Goal: Task Accomplishment & Management: Manage account settings

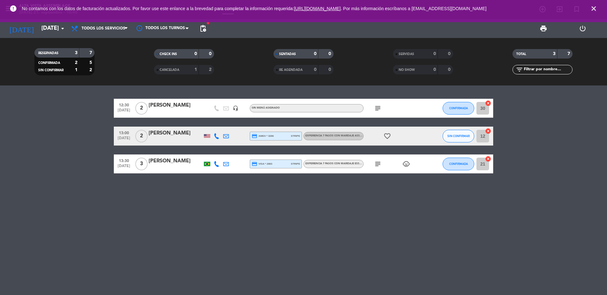
click at [596, 4] on span "close" at bounding box center [593, 8] width 17 height 17
click at [595, 7] on icon "close" at bounding box center [594, 9] width 8 height 8
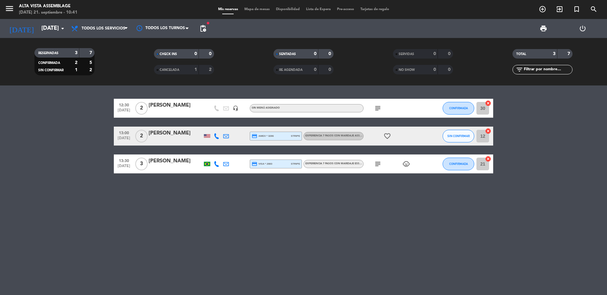
click at [199, 31] on span "pending_actions" at bounding box center [203, 29] width 8 height 8
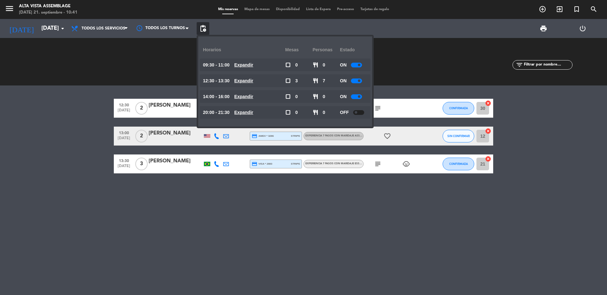
click at [357, 96] on div at bounding box center [356, 96] width 11 height 5
click at [355, 81] on div at bounding box center [356, 80] width 11 height 5
click at [357, 64] on div at bounding box center [356, 65] width 11 height 5
click at [362, 79] on div at bounding box center [356, 80] width 11 height 5
click at [52, 33] on input "[DATE]" at bounding box center [74, 28] width 73 height 13
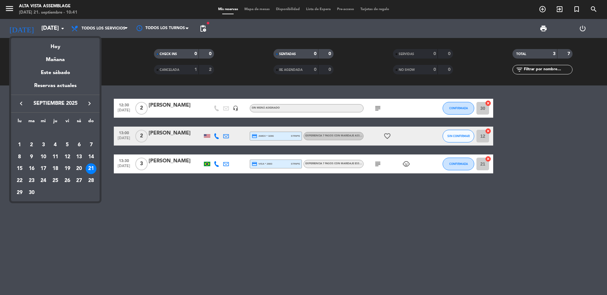
click at [10, 11] on div at bounding box center [303, 147] width 607 height 295
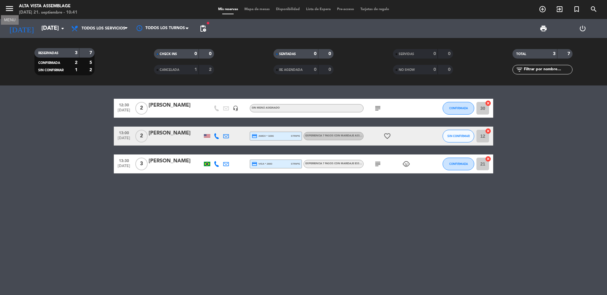
click at [9, 6] on icon "menu" at bounding box center [9, 8] width 9 height 9
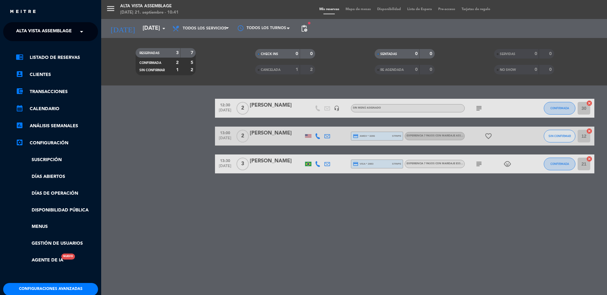
click at [46, 31] on span "Alta Vista Assemblage" at bounding box center [44, 31] width 56 height 13
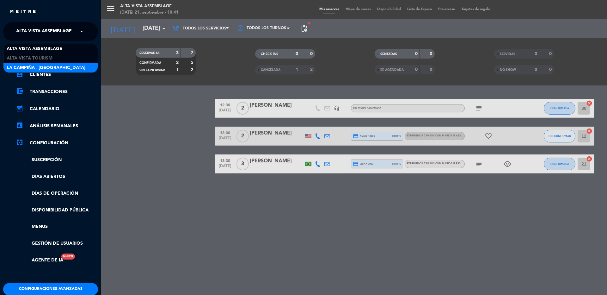
click at [42, 67] on span "La Campiña - [GEOGRAPHIC_DATA]" at bounding box center [46, 67] width 79 height 7
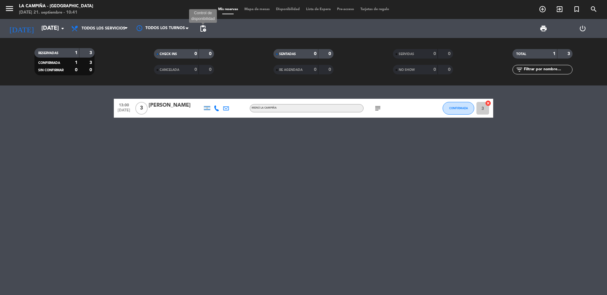
click at [205, 27] on span "pending_actions" at bounding box center [203, 29] width 8 height 8
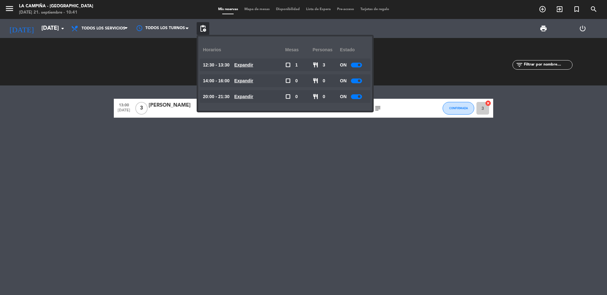
click at [352, 65] on div "ON" at bounding box center [354, 64] width 28 height 13
click at [360, 66] on div at bounding box center [356, 65] width 11 height 5
click at [359, 82] on div at bounding box center [356, 80] width 11 height 5
click at [358, 82] on div at bounding box center [356, 80] width 11 height 5
click at [356, 98] on div at bounding box center [356, 96] width 11 height 5
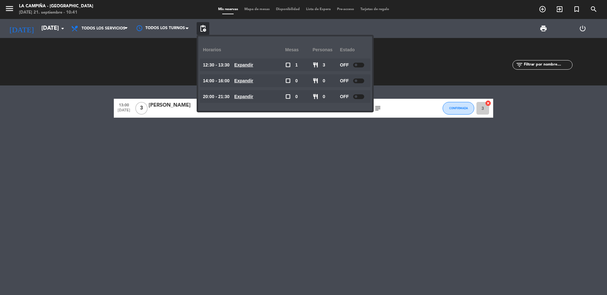
click at [117, 69] on div "RESERVADAS 1 3 CONFIRMADA 1 3 SIN CONFIRMAR 0 0" at bounding box center [64, 61] width 119 height 35
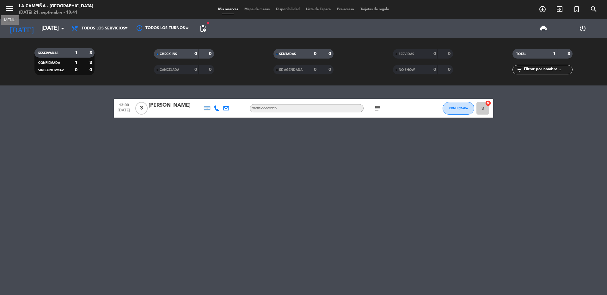
click at [12, 3] on span "menu MENU" at bounding box center [12, 9] width 14 height 15
click at [11, 6] on icon "menu" at bounding box center [9, 8] width 9 height 9
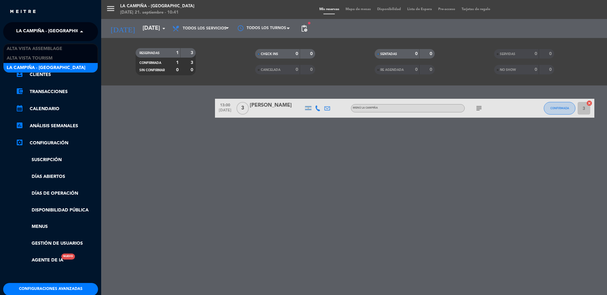
click at [78, 27] on span at bounding box center [83, 31] width 11 height 13
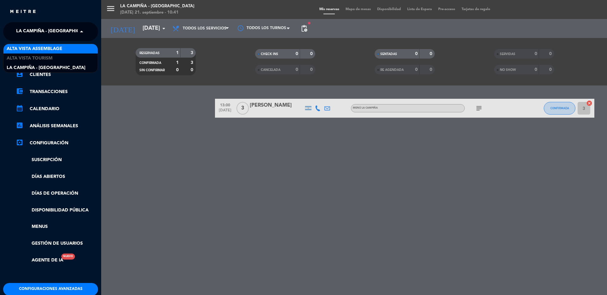
click at [48, 45] on span "Alta Vista Assemblage" at bounding box center [35, 48] width 56 height 7
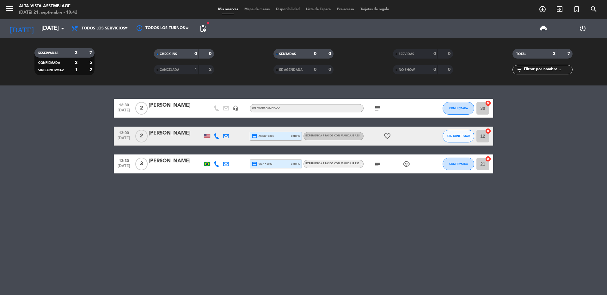
click at [377, 105] on icon "subject" at bounding box center [378, 108] width 8 height 8
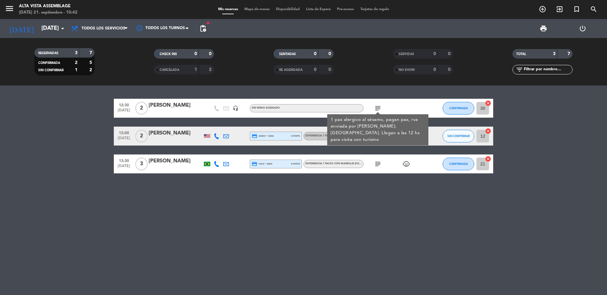
click at [399, 105] on div "subject 1 pax alergico al sésamo, pagan pax, rva enviada por Leo Vendimia. Bras…" at bounding box center [392, 108] width 57 height 19
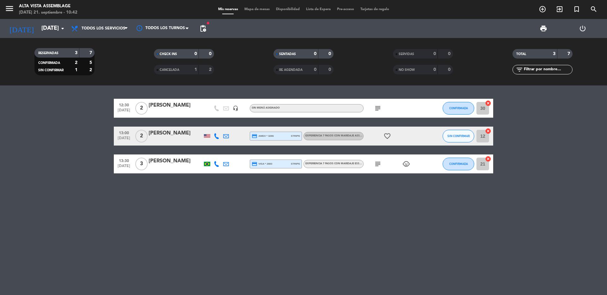
click at [386, 138] on icon "favorite_border" at bounding box center [387, 136] width 8 height 8
click at [394, 139] on div "favorite_border ANIVERSARIO" at bounding box center [392, 135] width 57 height 19
click at [409, 164] on icon "child_care" at bounding box center [406, 164] width 8 height 8
click at [418, 146] on div "12:30 sep. 21 2 Jaqueline Siquiera headset_mic Sin menú asignado subject CONFIR…" at bounding box center [303, 136] width 379 height 75
click at [379, 163] on icon "subject" at bounding box center [378, 164] width 8 height 8
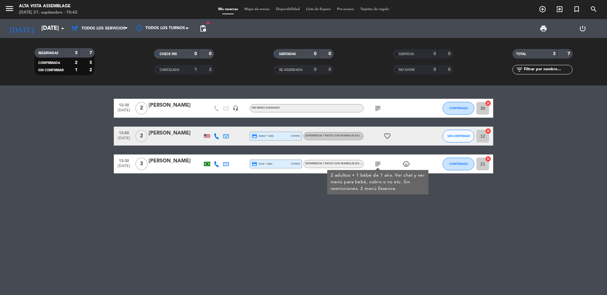
click at [389, 161] on div "subject 2 adultos + 1 bébé de 1 año. Ver chat y ver menú para bebé, cobro o no …" at bounding box center [392, 163] width 57 height 19
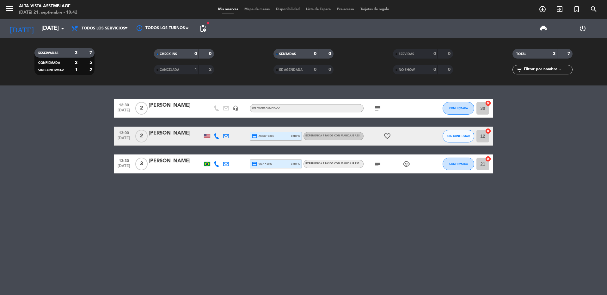
click at [384, 134] on icon "favorite_border" at bounding box center [387, 136] width 8 height 8
click at [374, 137] on div "favorite_border ANIVERSARIO" at bounding box center [392, 135] width 57 height 19
click at [387, 135] on icon "favorite_border" at bounding box center [387, 136] width 8 height 8
click at [373, 136] on div "favorite_border ANIVERSARIO" at bounding box center [392, 135] width 57 height 19
click at [205, 136] on div at bounding box center [207, 135] width 6 height 3
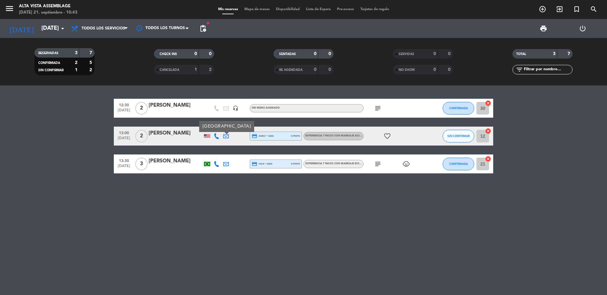
click at [236, 137] on div at bounding box center [235, 135] width 9 height 19
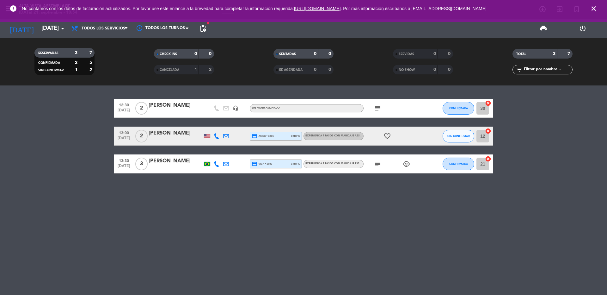
click at [594, 6] on icon "close" at bounding box center [594, 9] width 8 height 8
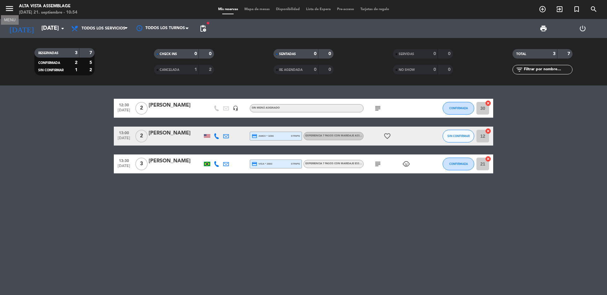
click at [9, 9] on icon "menu" at bounding box center [9, 8] width 9 height 9
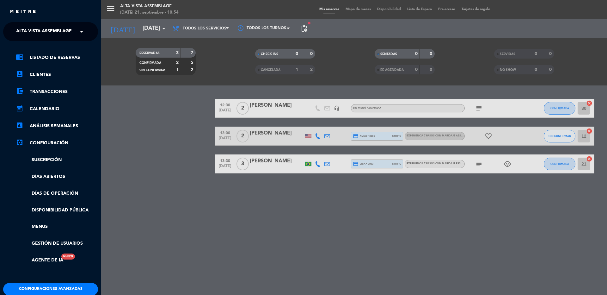
click at [57, 34] on span "Alta Vista Assemblage" at bounding box center [44, 31] width 56 height 13
click at [45, 58] on span "Alta Vista Tourism" at bounding box center [30, 58] width 46 height 7
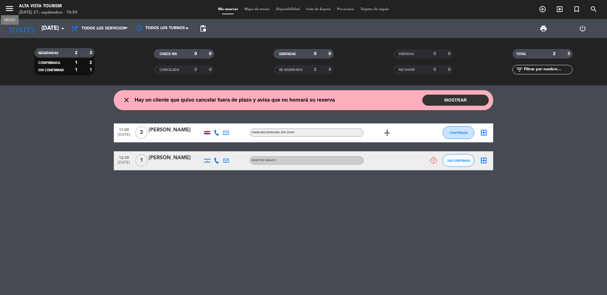
click at [4, 11] on div "menu MENU Alta Vista Tourism domingo 21. septiembre - 10:54" at bounding box center [76, 9] width 152 height 15
click at [6, 11] on icon "menu" at bounding box center [9, 8] width 9 height 9
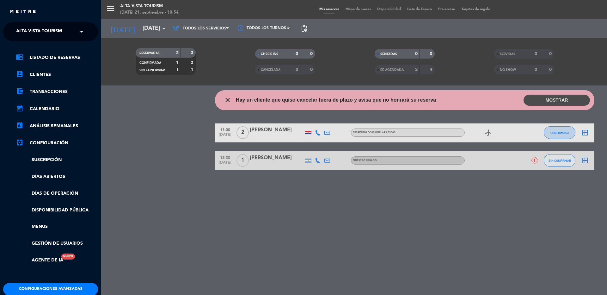
click at [64, 23] on ng-select "× Alta Vista Tourism ×" at bounding box center [50, 31] width 95 height 19
click at [64, 30] on div "× Alta Vista Tourism" at bounding box center [43, 31] width 58 height 13
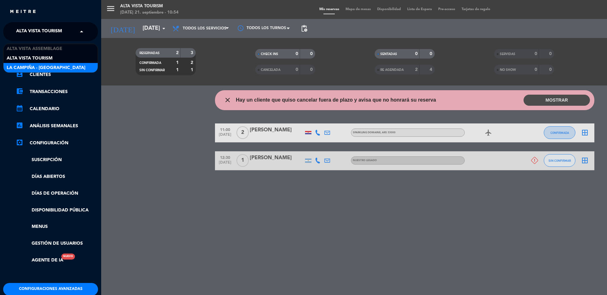
click at [49, 67] on span "La Campiña - [GEOGRAPHIC_DATA]" at bounding box center [46, 67] width 79 height 7
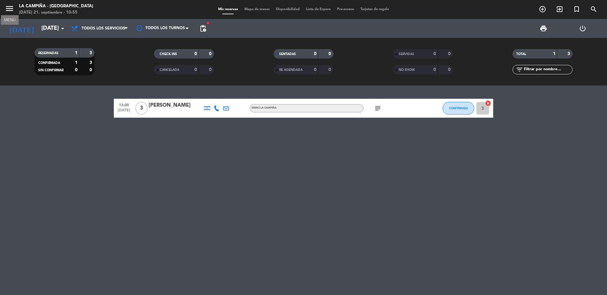
click at [13, 4] on icon "menu" at bounding box center [9, 8] width 9 height 9
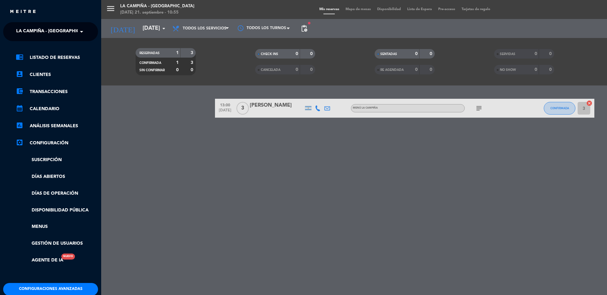
click at [74, 30] on div "× La Campiña - Alta Vista" at bounding box center [46, 31] width 64 height 13
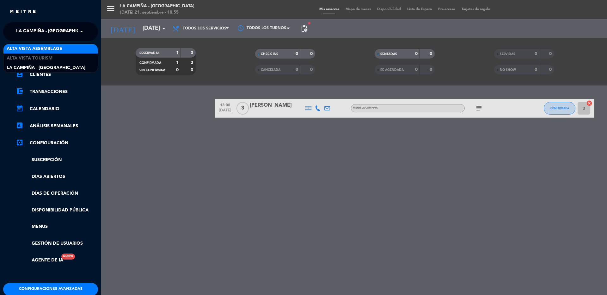
click at [46, 46] on span "Alta Vista Assemblage" at bounding box center [35, 48] width 56 height 7
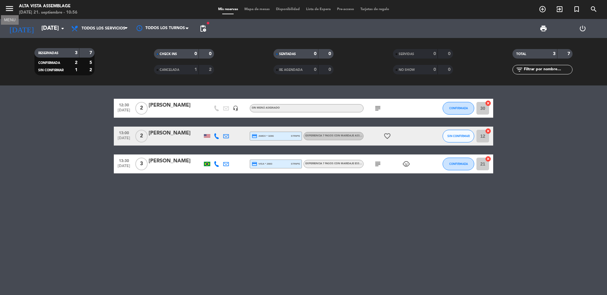
click at [11, 9] on icon "menu" at bounding box center [9, 8] width 9 height 9
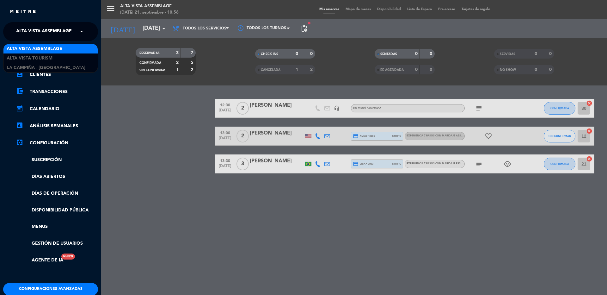
click at [54, 30] on span "Alta Vista Assemblage" at bounding box center [44, 31] width 56 height 13
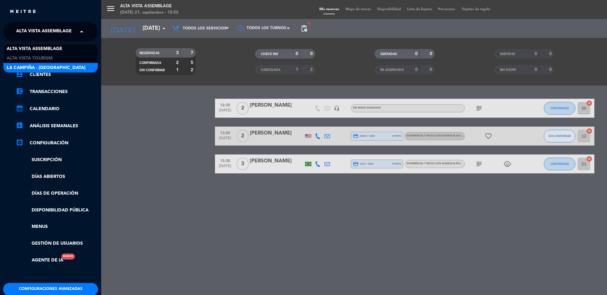
click at [49, 67] on span "La Campiña - [GEOGRAPHIC_DATA]" at bounding box center [46, 67] width 79 height 7
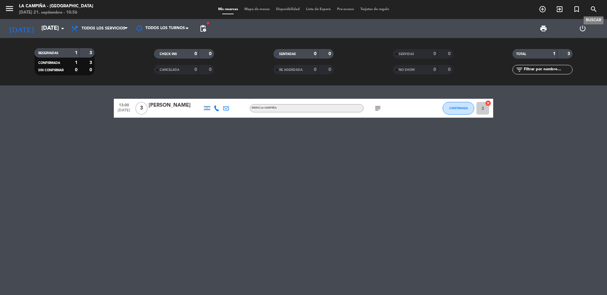
click at [594, 10] on icon "search" at bounding box center [594, 9] width 8 height 8
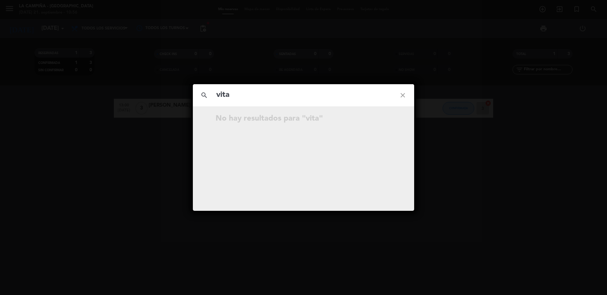
type input "vita"
click at [401, 97] on icon "close" at bounding box center [402, 95] width 23 height 23
click at [402, 95] on icon "close" at bounding box center [402, 95] width 23 height 23
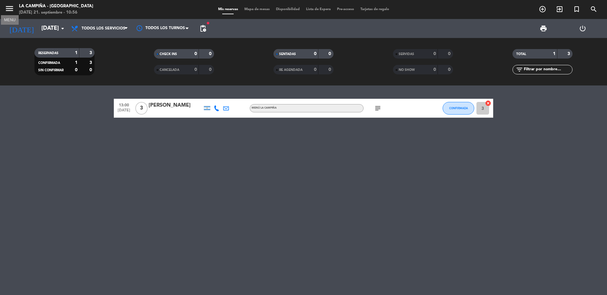
click at [7, 5] on icon "menu" at bounding box center [9, 8] width 9 height 9
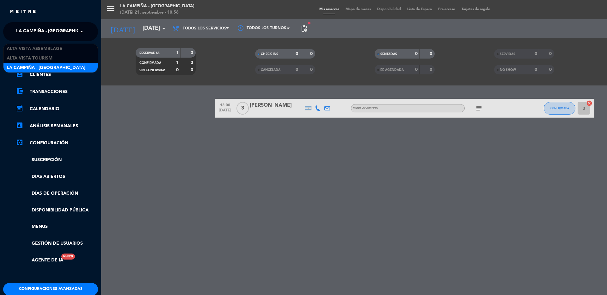
click at [43, 28] on span "La Campiña - [GEOGRAPHIC_DATA]" at bounding box center [55, 31] width 79 height 13
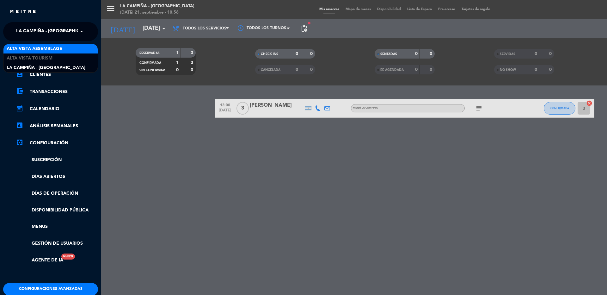
click at [30, 49] on span "Alta Vista Assemblage" at bounding box center [35, 48] width 56 height 7
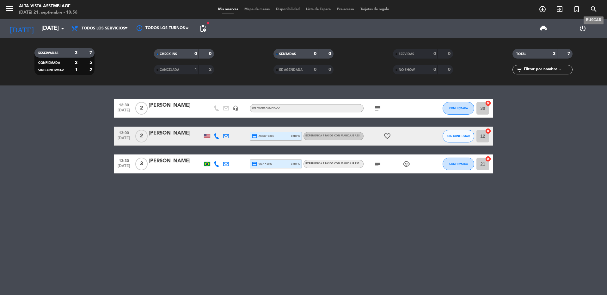
click at [590, 10] on icon "search" at bounding box center [594, 9] width 8 height 8
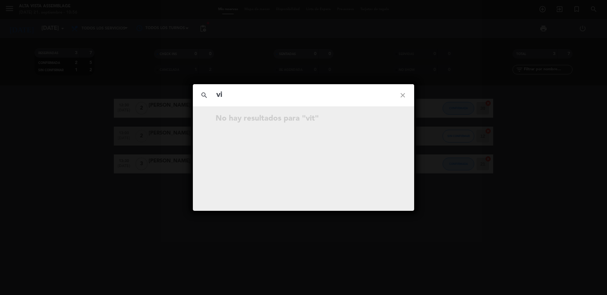
type input "v"
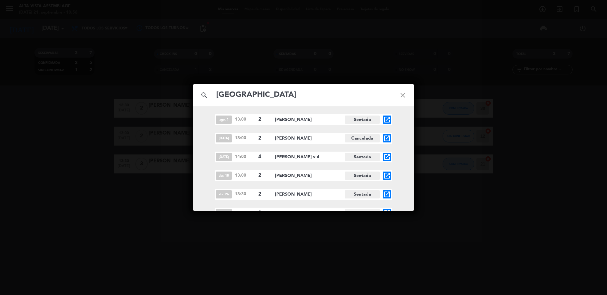
scroll to position [8, 0]
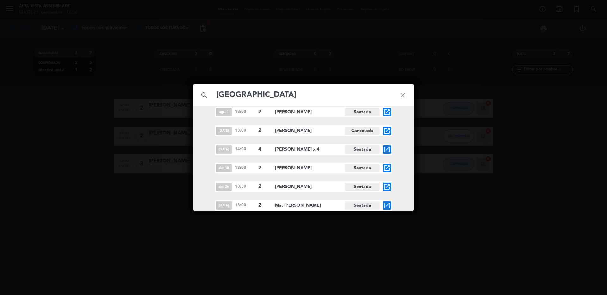
type input "florencia"
click at [404, 98] on icon "close" at bounding box center [402, 95] width 23 height 23
click at [403, 96] on icon "close" at bounding box center [402, 95] width 23 height 23
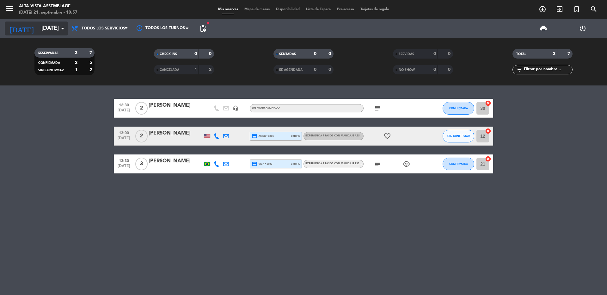
click at [42, 29] on input "[DATE]" at bounding box center [74, 28] width 73 height 13
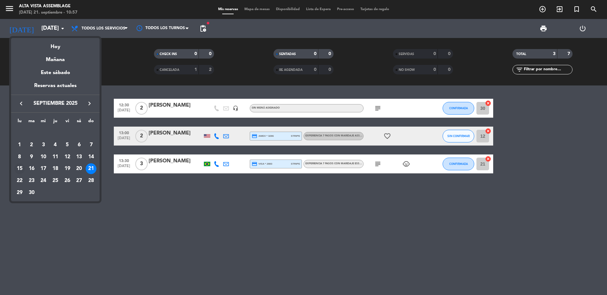
drag, startPoint x: 57, startPoint y: 140, endPoint x: 24, endPoint y: 164, distance: 40.4
drag, startPoint x: 24, startPoint y: 164, endPoint x: 9, endPoint y: 195, distance: 34.9
click at [9, 195] on div at bounding box center [303, 147] width 607 height 295
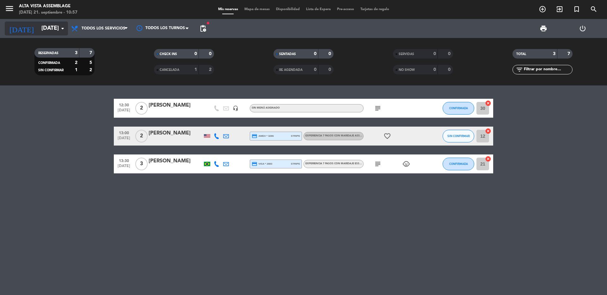
click at [55, 32] on input "[DATE]" at bounding box center [74, 28] width 73 height 13
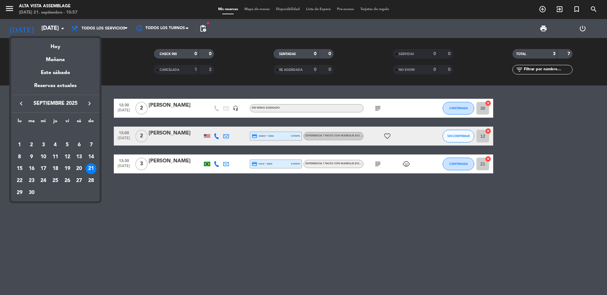
click at [29, 180] on div "23" at bounding box center [31, 180] width 11 height 11
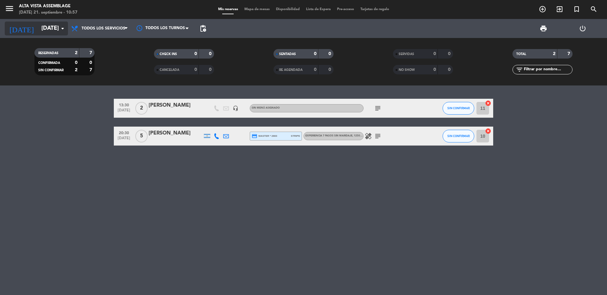
click at [38, 30] on input "mar. 23 sep." at bounding box center [74, 28] width 73 height 13
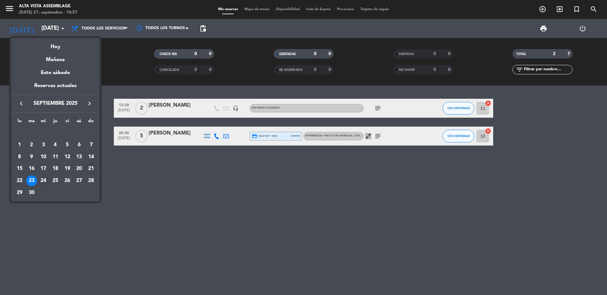
click at [45, 179] on div "24" at bounding box center [43, 180] width 11 height 11
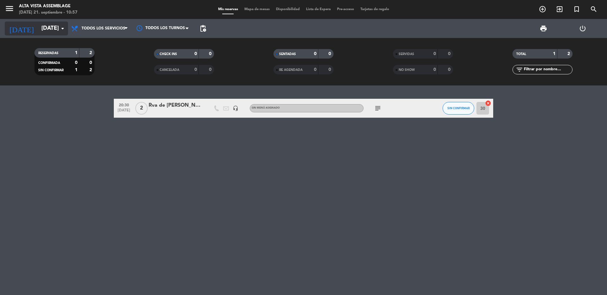
click at [38, 30] on input "mié. 24 sep." at bounding box center [74, 28] width 73 height 13
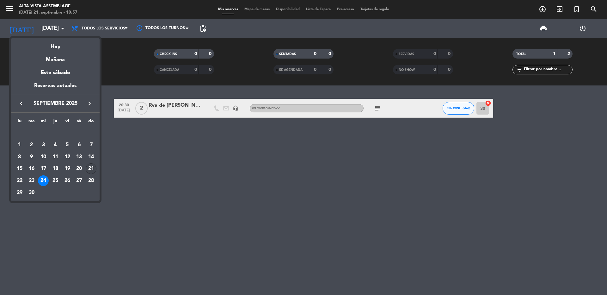
click at [91, 170] on div "21" at bounding box center [91, 168] width 11 height 11
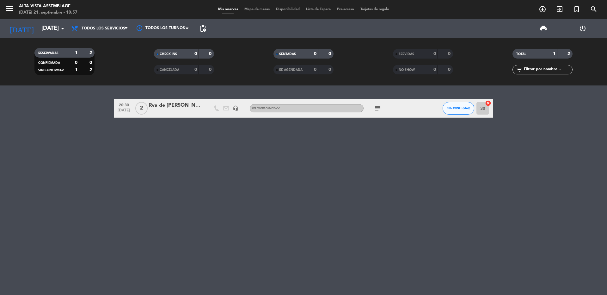
type input "[DATE]"
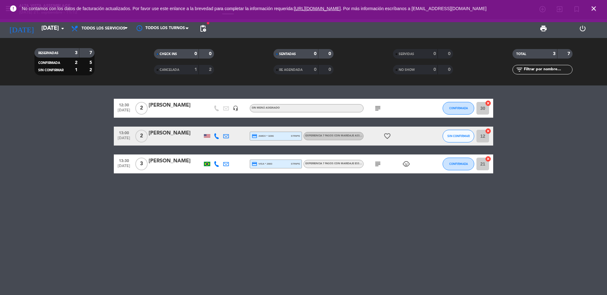
click at [595, 8] on icon "close" at bounding box center [594, 9] width 8 height 8
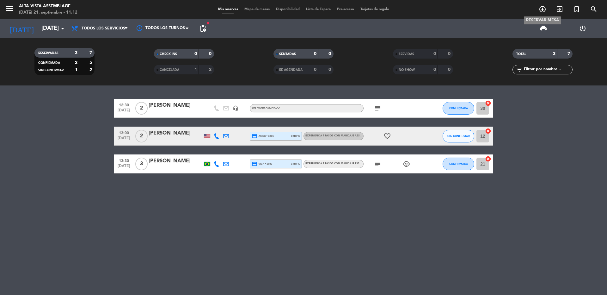
click at [544, 11] on icon "add_circle_outline" at bounding box center [543, 9] width 8 height 8
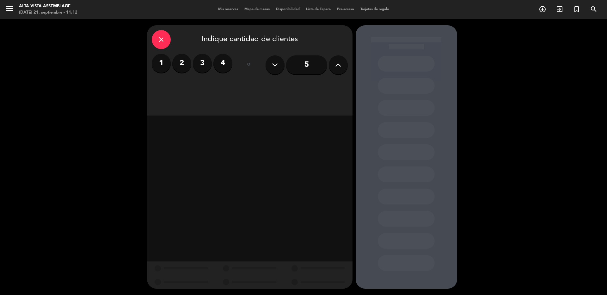
click at [180, 61] on label "2" at bounding box center [181, 63] width 19 height 19
click at [245, 89] on div "Almuerzo" at bounding box center [249, 86] width 64 height 13
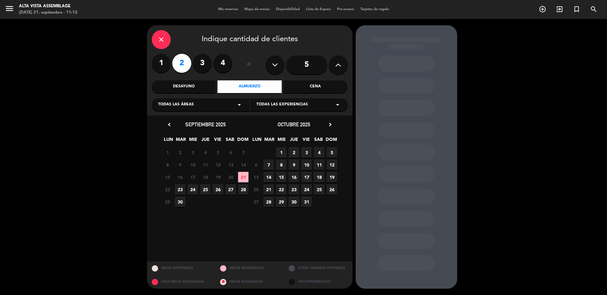
click at [242, 174] on span "21" at bounding box center [243, 177] width 10 height 10
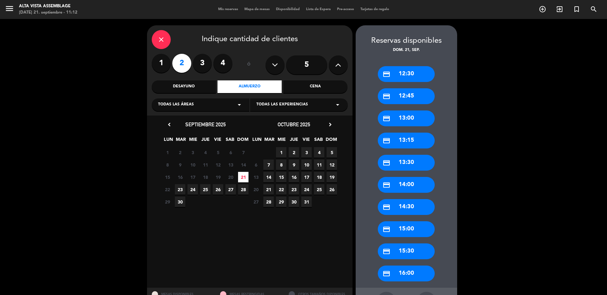
click at [406, 69] on div "credit_card 12:30" at bounding box center [406, 74] width 57 height 16
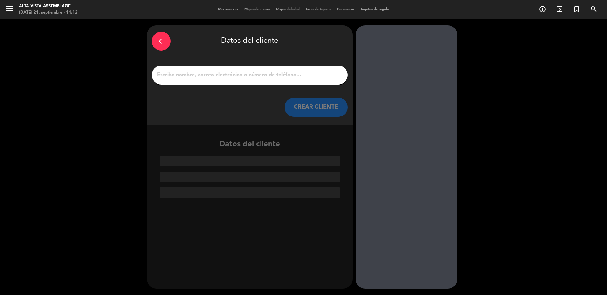
click at [181, 72] on input "1" at bounding box center [249, 74] width 186 height 9
paste input "[PERSON_NAME]"
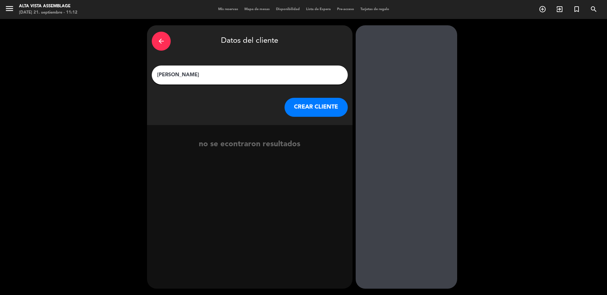
type input "[PERSON_NAME]"
click at [307, 110] on button "CREAR CLIENTE" at bounding box center [315, 107] width 63 height 19
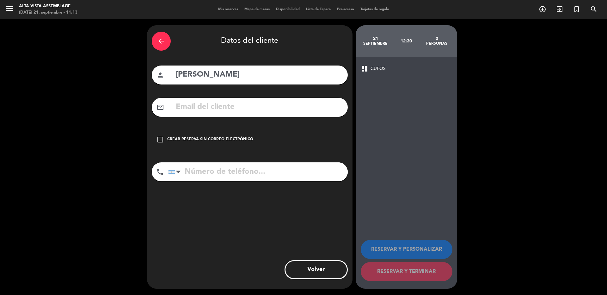
click at [183, 102] on input "text" at bounding box center [259, 107] width 168 height 13
paste input "craig@groupscontracting.com"
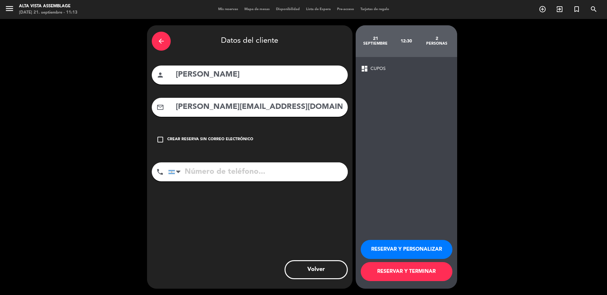
type input "craig@groupscontracting.com"
click at [381, 250] on button "RESERVAR Y PERSONALIZAR" at bounding box center [407, 249] width 92 height 19
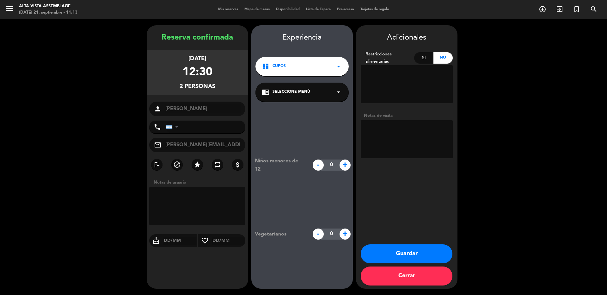
click at [386, 137] on textarea at bounding box center [407, 139] width 92 height 38
type textarea "visita despues de almuerzo, enviados por [PERSON_NAME], no indican restricciones"
click at [391, 259] on button "Guardar" at bounding box center [407, 253] width 92 height 19
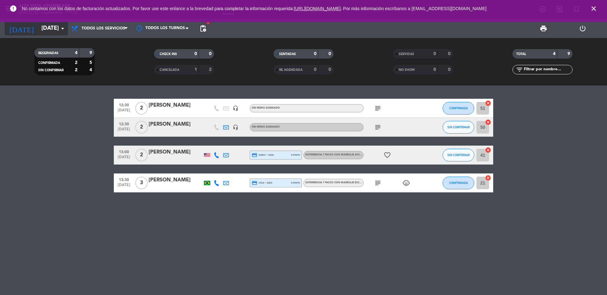
click at [49, 31] on input "[DATE]" at bounding box center [74, 28] width 73 height 13
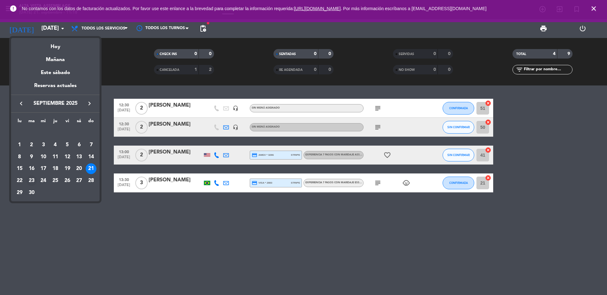
click at [31, 184] on div "23" at bounding box center [31, 180] width 11 height 11
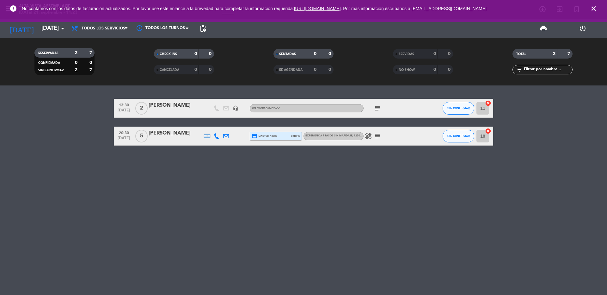
click at [595, 8] on icon "close" at bounding box center [594, 9] width 8 height 8
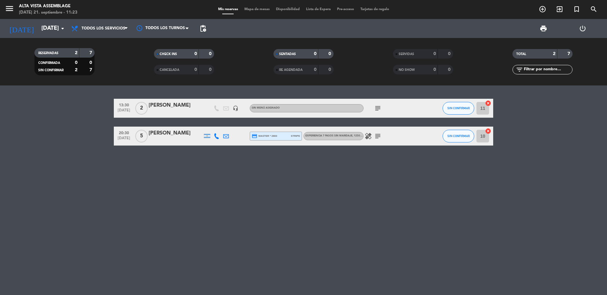
click at [25, 5] on div "Alta Vista Assemblage" at bounding box center [48, 6] width 58 height 6
click at [14, 11] on span "menu" at bounding box center [12, 9] width 14 height 15
click at [12, 11] on icon "menu" at bounding box center [9, 8] width 9 height 9
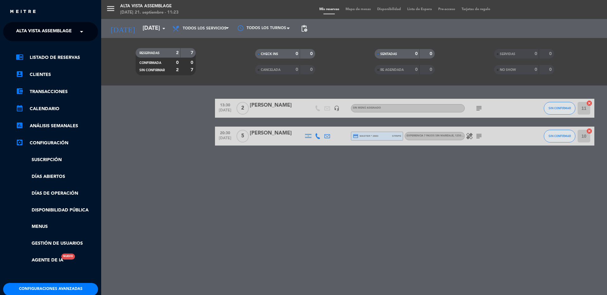
click at [32, 26] on span "Alta Vista Assemblage" at bounding box center [44, 31] width 56 height 13
click at [43, 57] on span "Alta Vista Tourism" at bounding box center [30, 58] width 46 height 7
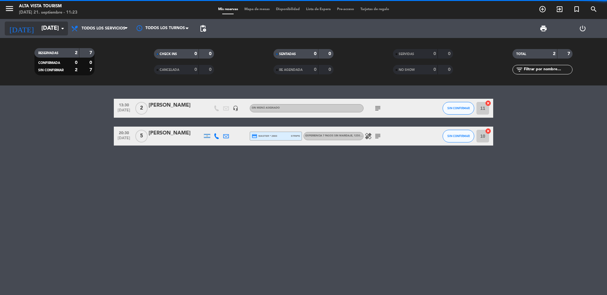
click at [39, 26] on input "mar. 23 sep." at bounding box center [74, 28] width 73 height 13
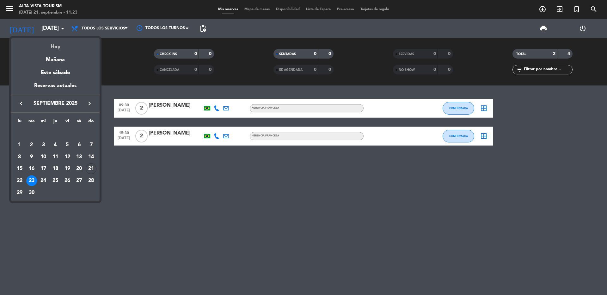
click at [54, 45] on div "Hoy" at bounding box center [55, 44] width 89 height 13
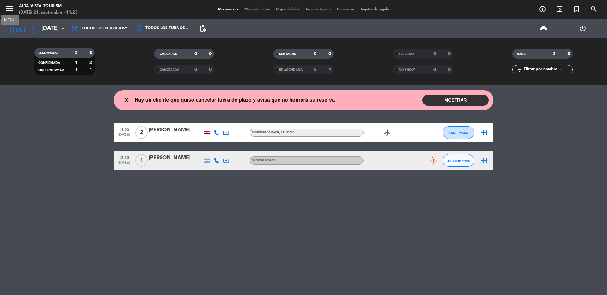
click at [9, 11] on icon "menu" at bounding box center [9, 8] width 9 height 9
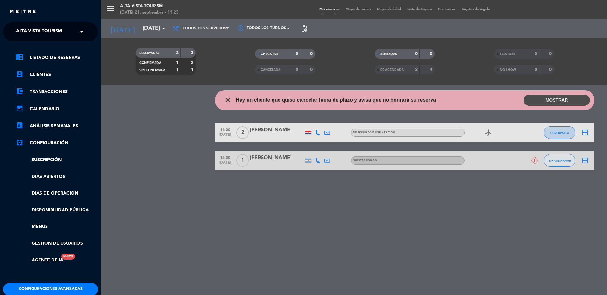
click at [52, 32] on span "Alta Vista Tourism" at bounding box center [39, 31] width 46 height 13
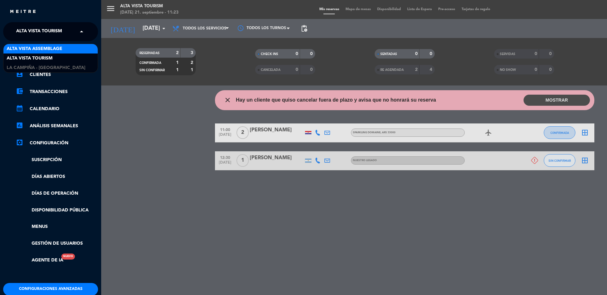
click at [47, 46] on span "Alta Vista Assemblage" at bounding box center [35, 48] width 56 height 7
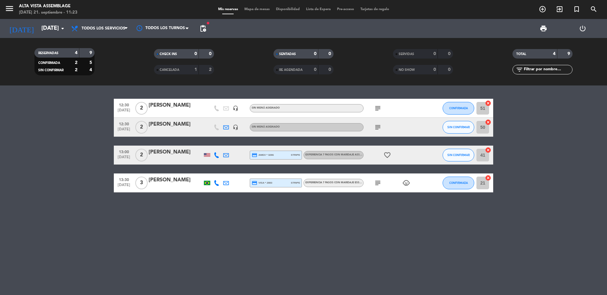
click at [207, 30] on span "pending_actions" at bounding box center [203, 28] width 13 height 13
click at [204, 31] on span "pending_actions" at bounding box center [203, 29] width 8 height 8
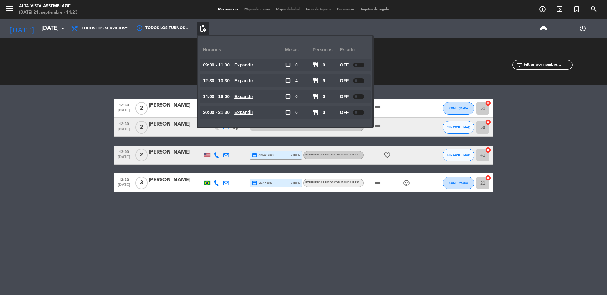
click at [399, 52] on div "SERVIDAS 0 0 NO SHOW 0 0" at bounding box center [422, 61] width 119 height 35
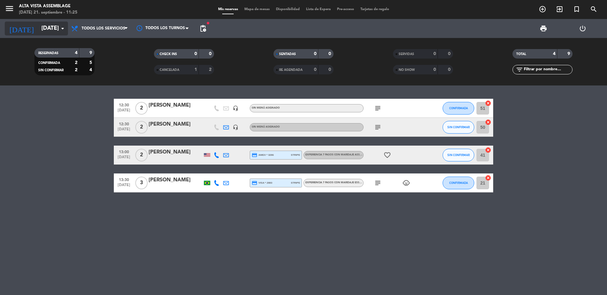
click at [38, 28] on input "[DATE]" at bounding box center [74, 28] width 73 height 13
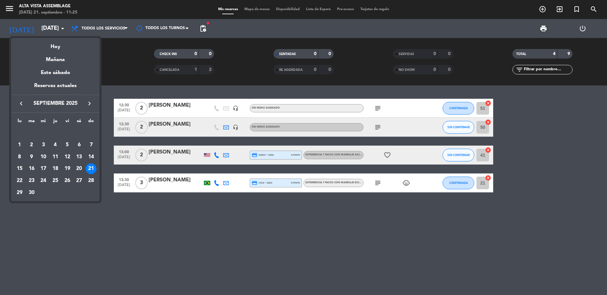
click at [89, 105] on icon "keyboard_arrow_right" at bounding box center [90, 104] width 8 height 8
click at [55, 180] on div "23" at bounding box center [55, 180] width 11 height 11
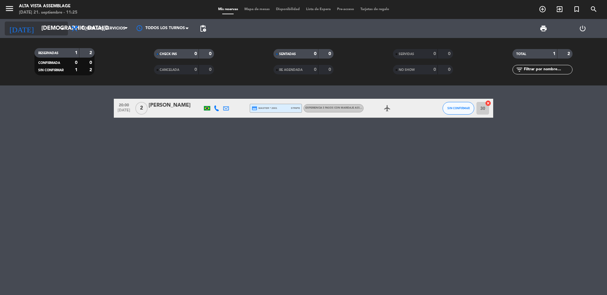
click at [53, 30] on input "[DEMOGRAPHIC_DATA][DATE]" at bounding box center [74, 28] width 73 height 13
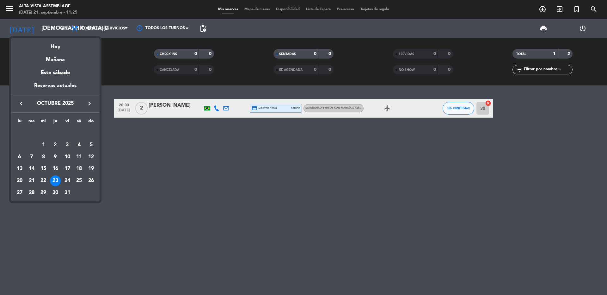
click at [68, 180] on div "24" at bounding box center [67, 180] width 11 height 11
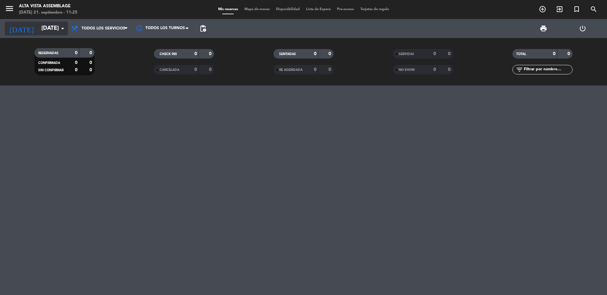
click at [40, 26] on input "vie. 24 oct." at bounding box center [74, 28] width 73 height 13
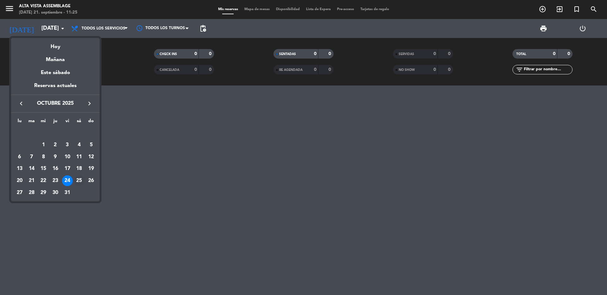
click at [81, 180] on div "25" at bounding box center [79, 180] width 11 height 11
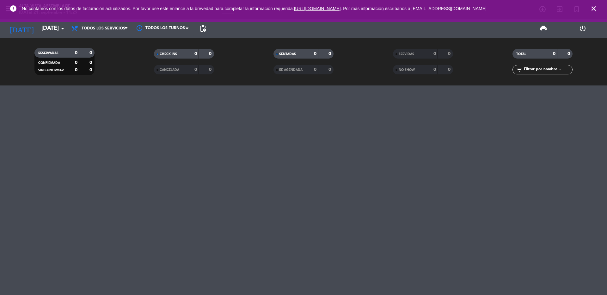
click at [591, 11] on icon "close" at bounding box center [594, 9] width 8 height 8
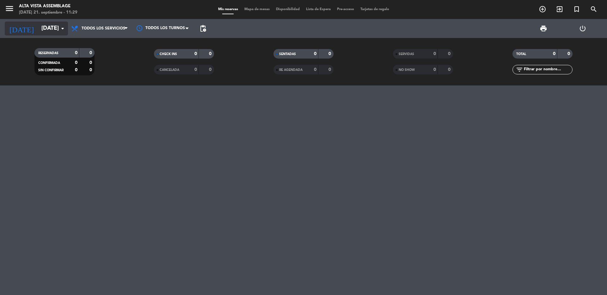
click at [48, 30] on input "sáb. 25 oct." at bounding box center [74, 28] width 73 height 13
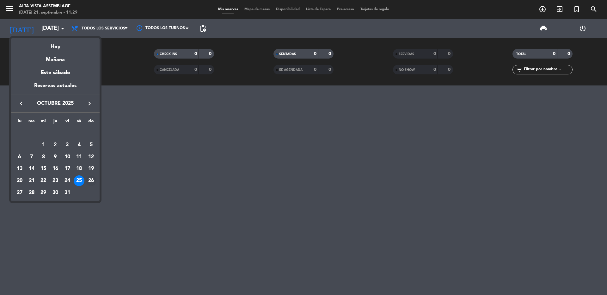
click at [91, 180] on div "26" at bounding box center [91, 180] width 11 height 11
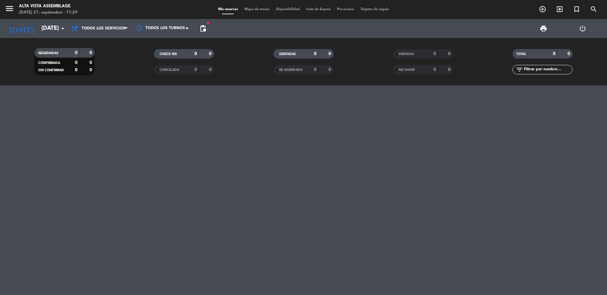
click at [301, 208] on div at bounding box center [303, 189] width 607 height 209
click at [47, 28] on input "dom. 26 oct." at bounding box center [74, 28] width 73 height 13
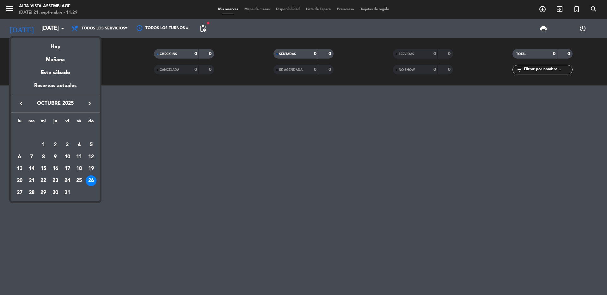
click at [20, 104] on icon "keyboard_arrow_left" at bounding box center [21, 104] width 8 height 8
click at [90, 168] on div "21" at bounding box center [91, 168] width 11 height 11
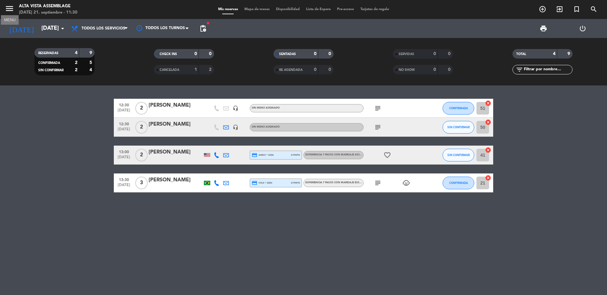
click at [13, 13] on icon "menu" at bounding box center [9, 8] width 9 height 9
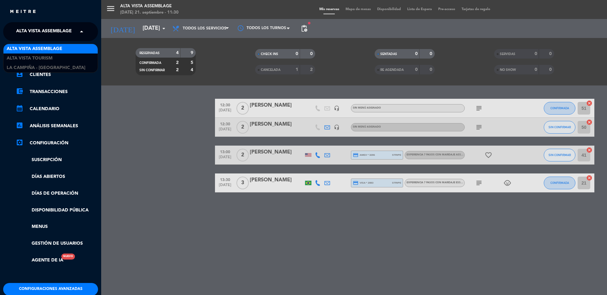
click at [46, 31] on span "Alta Vista Assemblage" at bounding box center [44, 31] width 56 height 13
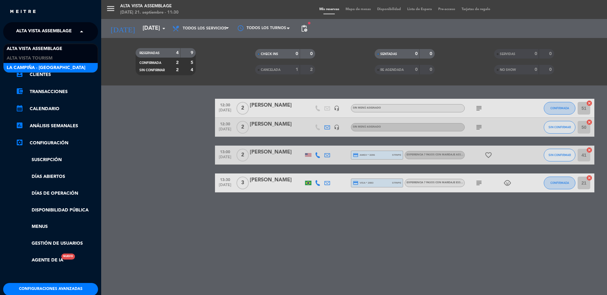
click at [36, 68] on span "La Campiña - [GEOGRAPHIC_DATA]" at bounding box center [46, 67] width 79 height 7
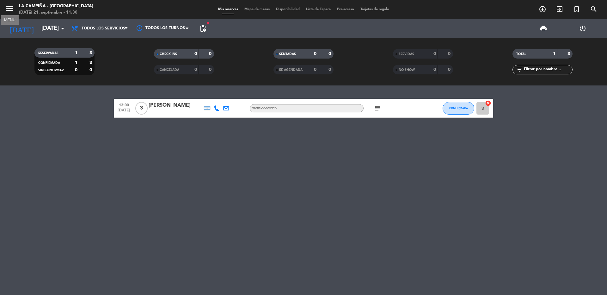
click at [10, 9] on icon "menu" at bounding box center [9, 8] width 9 height 9
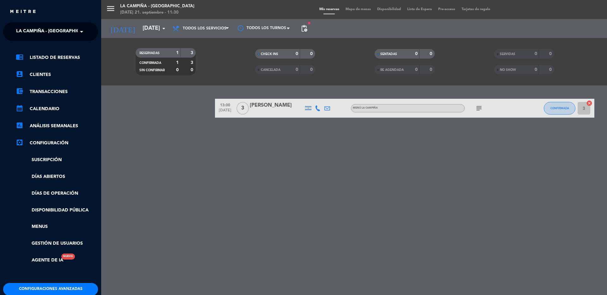
click at [46, 34] on span "La Campiña - [GEOGRAPHIC_DATA]" at bounding box center [55, 31] width 79 height 13
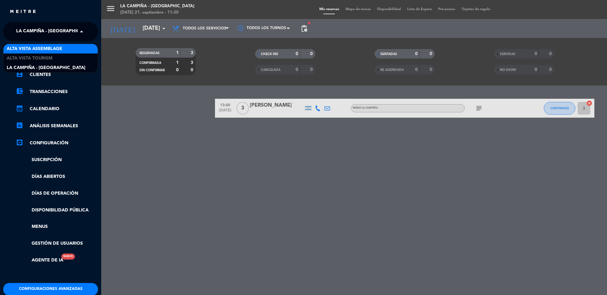
click at [34, 50] on span "Alta Vista Assemblage" at bounding box center [35, 48] width 56 height 7
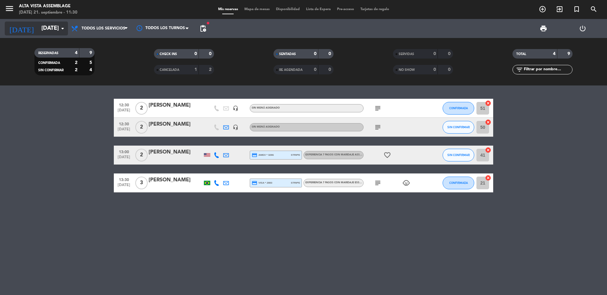
click at [53, 29] on input "[DATE]" at bounding box center [74, 28] width 73 height 13
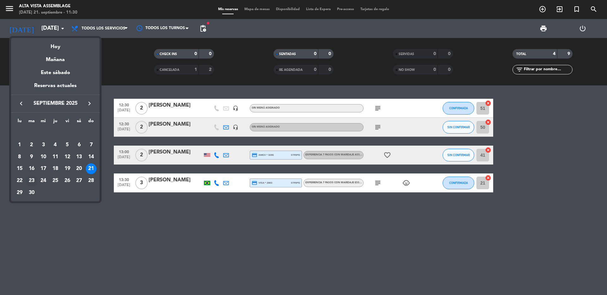
click at [33, 179] on div "23" at bounding box center [31, 180] width 11 height 11
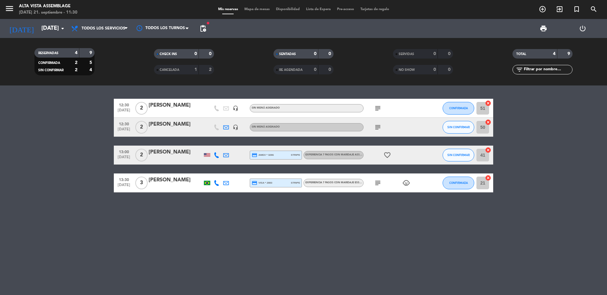
type input "mar. 23 sep."
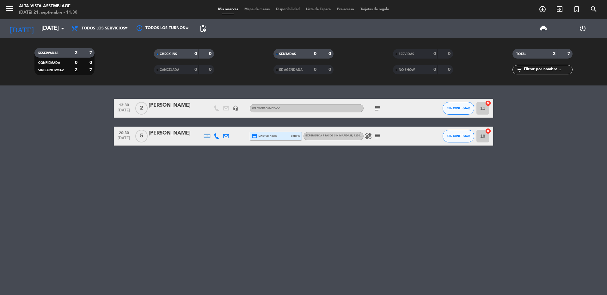
click at [382, 106] on div "subject" at bounding box center [392, 108] width 57 height 19
click at [381, 106] on icon "subject" at bounding box center [378, 108] width 8 height 8
click at [170, 106] on div "Neli Marcos" at bounding box center [176, 105] width 54 height 8
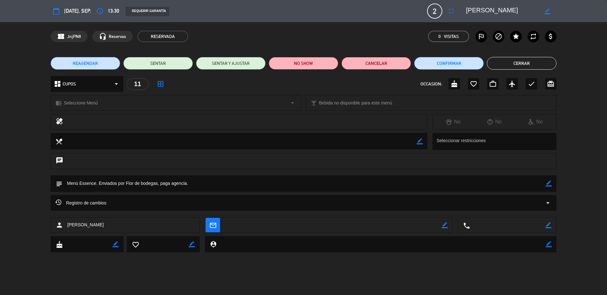
click at [547, 181] on icon "border_color" at bounding box center [549, 183] width 6 height 6
type textarea "Menú Essence. Enviados por Flor de bodegas, paga agencia.Sin restricciones"
click at [547, 182] on icon at bounding box center [549, 183] width 6 height 6
click at [520, 64] on button "Cerrar" at bounding box center [522, 63] width 70 height 13
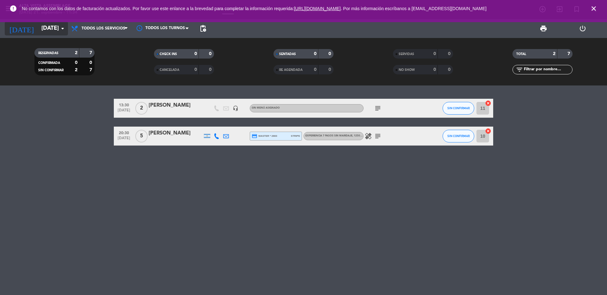
click at [38, 27] on input "mar. 23 sep." at bounding box center [74, 28] width 73 height 13
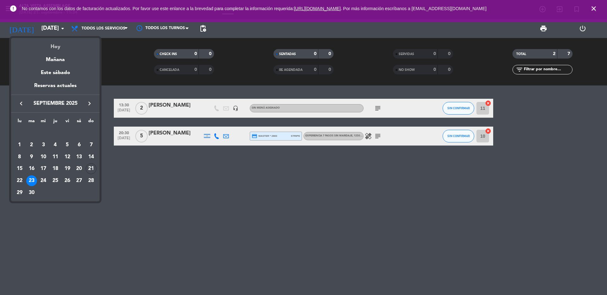
click at [56, 44] on div "Hoy" at bounding box center [55, 44] width 89 height 13
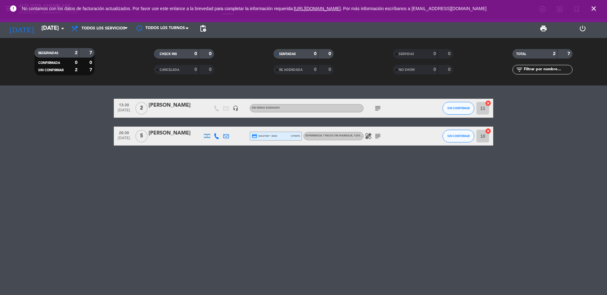
type input "[DATE]"
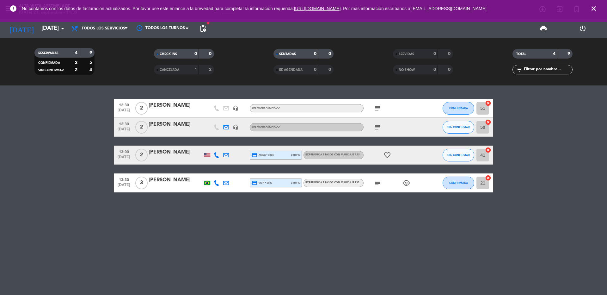
click at [593, 9] on icon "close" at bounding box center [594, 9] width 8 height 8
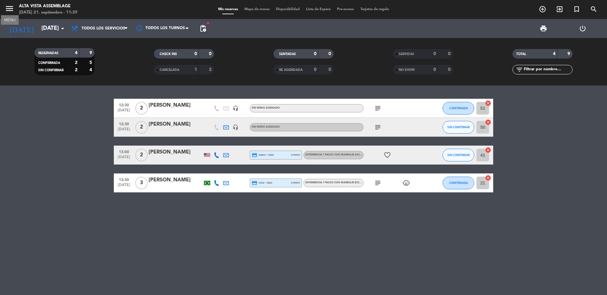
click at [10, 6] on icon "menu" at bounding box center [9, 8] width 9 height 9
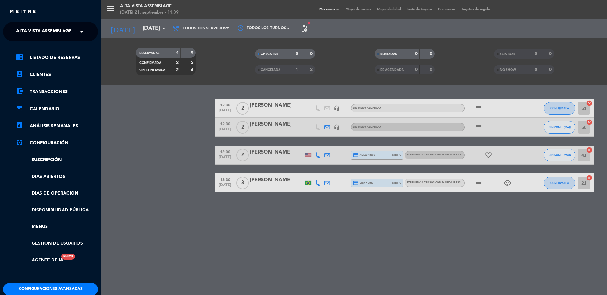
click at [57, 28] on span "Alta Vista Assemblage" at bounding box center [44, 31] width 56 height 13
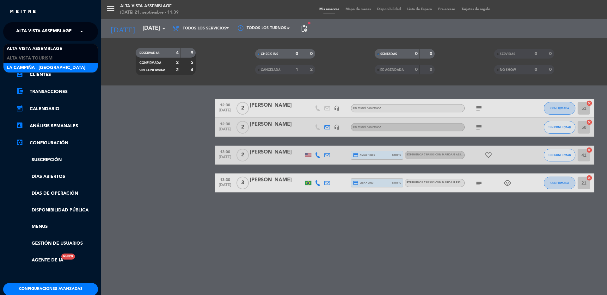
click at [37, 70] on span "La Campiña - [GEOGRAPHIC_DATA]" at bounding box center [46, 67] width 79 height 7
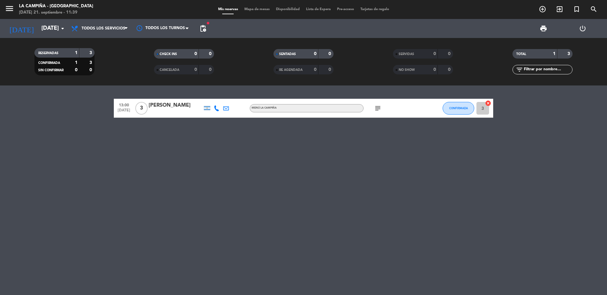
click at [217, 110] on icon at bounding box center [217, 108] width 6 height 6
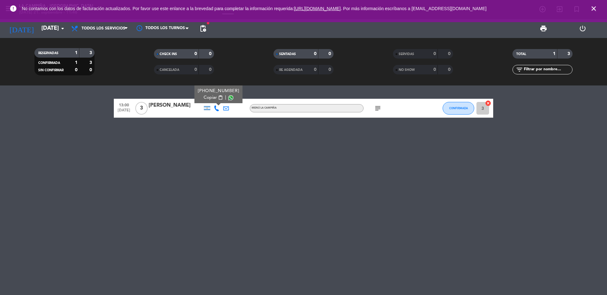
click at [593, 8] on icon "close" at bounding box center [594, 9] width 8 height 8
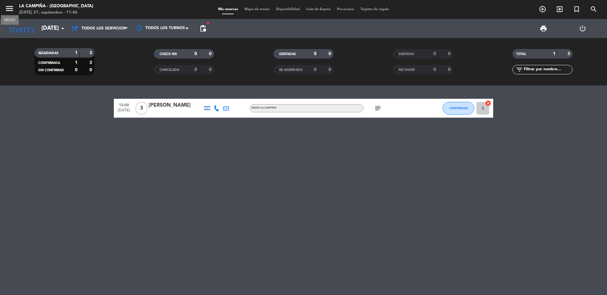
click at [10, 10] on icon "menu" at bounding box center [9, 8] width 9 height 9
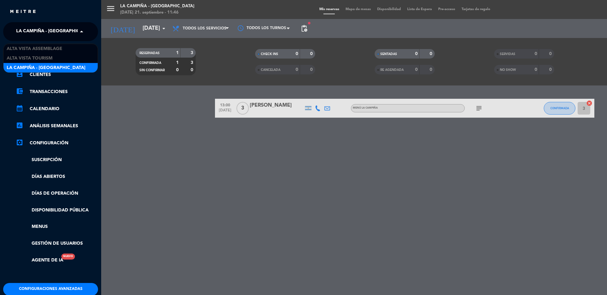
click at [61, 32] on span "La Campiña - [GEOGRAPHIC_DATA]" at bounding box center [55, 31] width 79 height 13
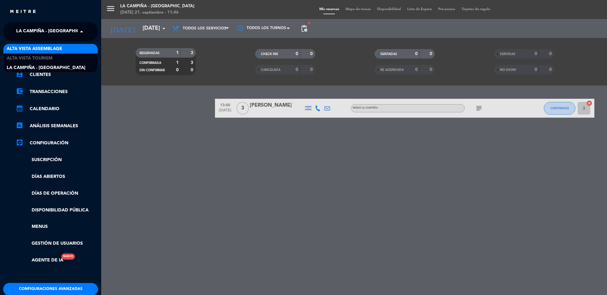
click at [30, 49] on span "Alta Vista Assemblage" at bounding box center [35, 48] width 56 height 7
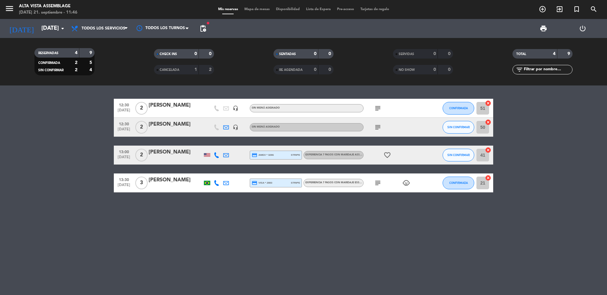
click at [379, 181] on icon "subject" at bounding box center [378, 183] width 8 height 8
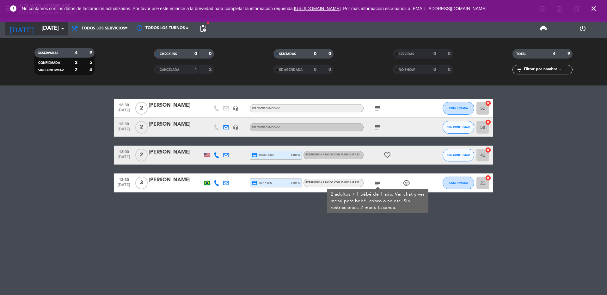
click at [38, 28] on input "[DATE]" at bounding box center [74, 28] width 73 height 13
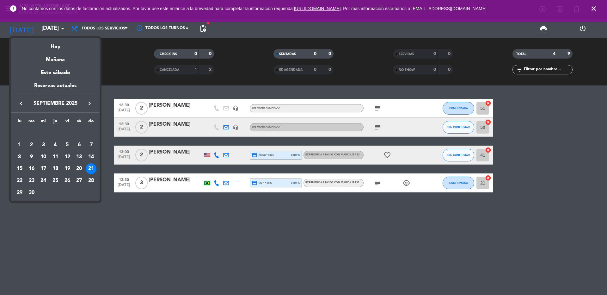
click at [128, 45] on div at bounding box center [303, 147] width 607 height 295
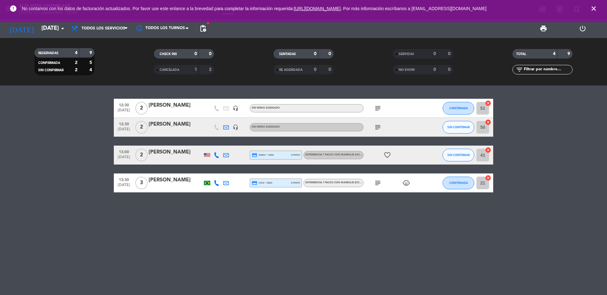
click at [596, 5] on icon "close" at bounding box center [594, 9] width 8 height 8
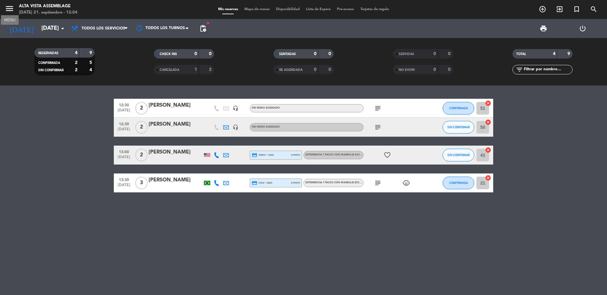
click at [13, 3] on span "menu MENU" at bounding box center [12, 9] width 14 height 15
click at [9, 7] on icon "menu" at bounding box center [9, 8] width 9 height 9
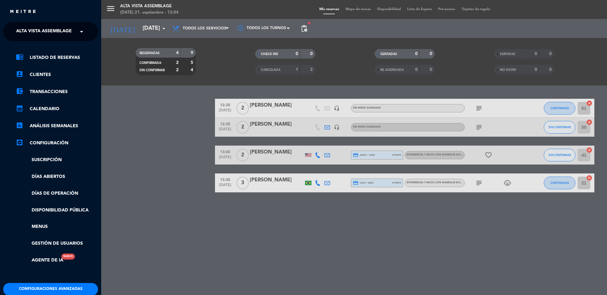
click at [56, 29] on span "Alta Vista Assemblage" at bounding box center [44, 31] width 56 height 13
click at [159, 215] on div "menu Alta Vista Assemblage domingo 21. septiembre - 12:04 Mis reservas Mapa de …" at bounding box center [404, 147] width 607 height 295
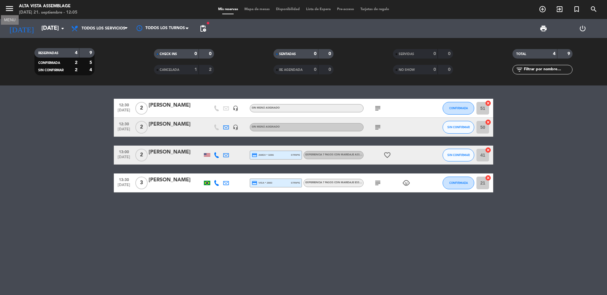
click at [9, 7] on icon "menu" at bounding box center [9, 8] width 9 height 9
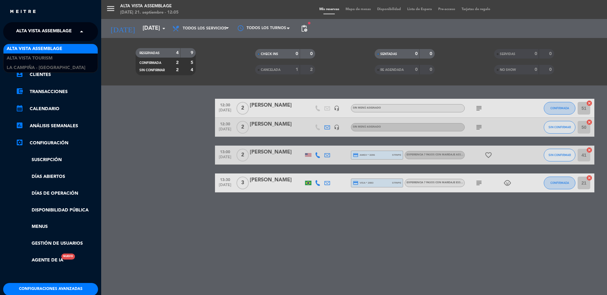
click at [55, 32] on span "Alta Vista Assemblage" at bounding box center [44, 31] width 56 height 13
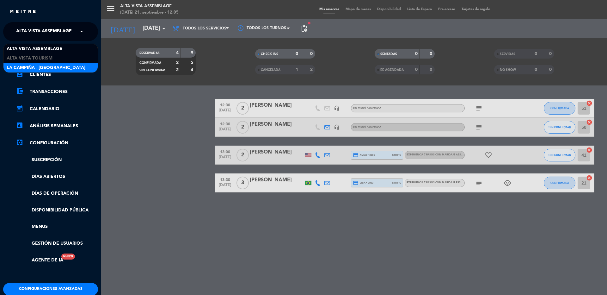
click at [48, 69] on span "La Campiña - [GEOGRAPHIC_DATA]" at bounding box center [46, 67] width 79 height 7
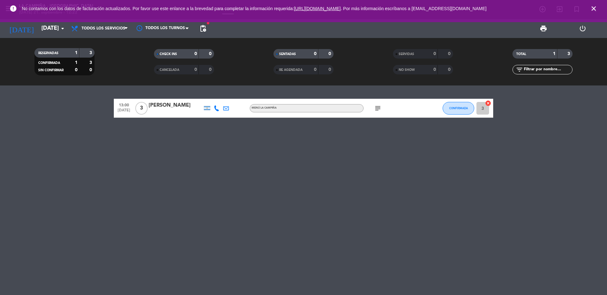
click at [589, 4] on span "close" at bounding box center [593, 8] width 17 height 17
click at [593, 9] on icon "close" at bounding box center [594, 9] width 8 height 8
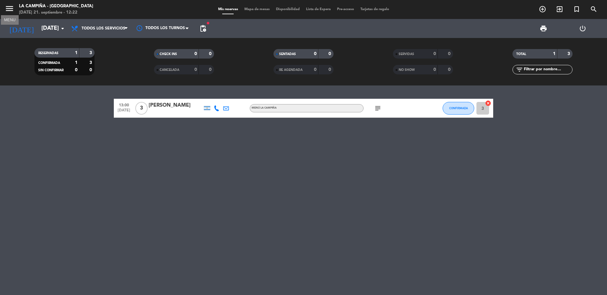
click at [11, 8] on icon "menu" at bounding box center [9, 8] width 9 height 9
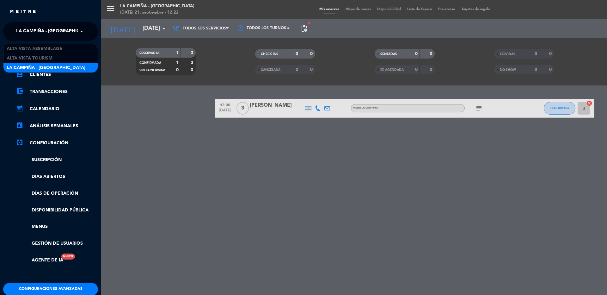
click at [60, 28] on span "La Campiña - [GEOGRAPHIC_DATA]" at bounding box center [55, 31] width 79 height 13
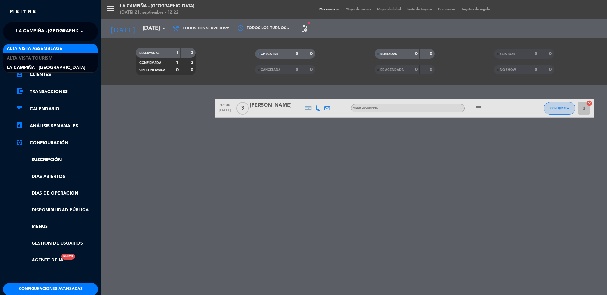
click at [43, 48] on span "Alta Vista Assemblage" at bounding box center [35, 48] width 56 height 7
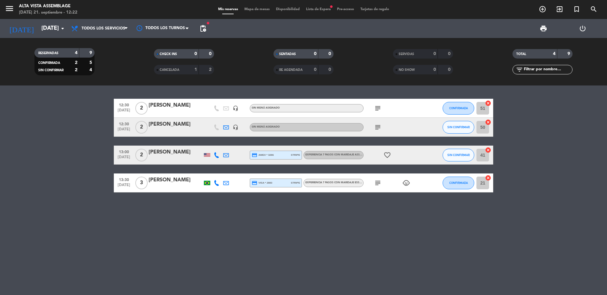
click at [376, 182] on icon "subject" at bounding box center [378, 183] width 8 height 8
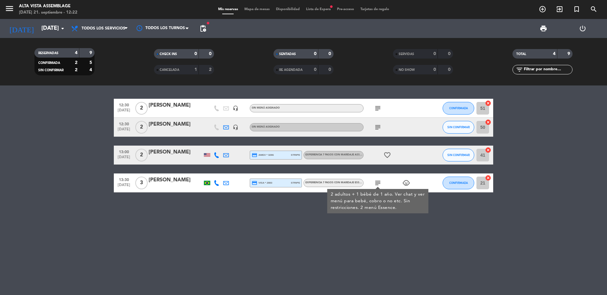
click at [192, 248] on div "12:30 sep. 21 2 Jaqueline Siquiera headset_mic Sin menú asignado subject CONFIR…" at bounding box center [303, 189] width 607 height 209
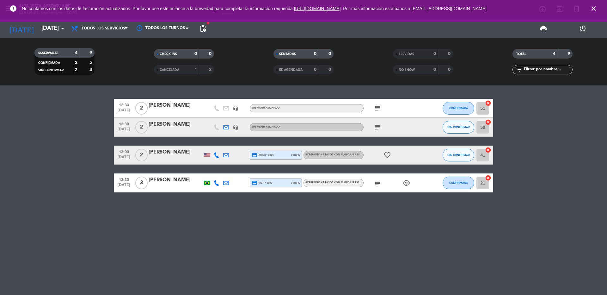
click at [175, 180] on div "[PERSON_NAME]" at bounding box center [176, 180] width 54 height 8
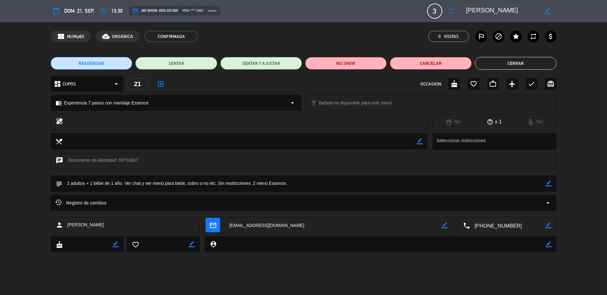
click at [517, 65] on button "Cerrar" at bounding box center [516, 63] width 82 height 13
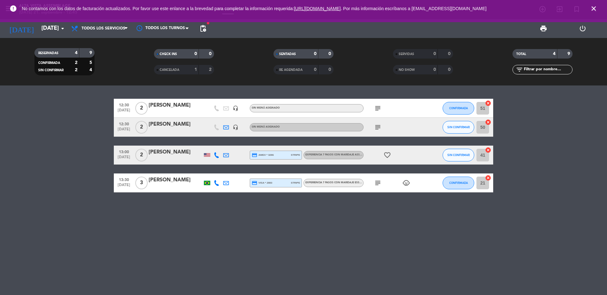
click at [161, 106] on div "[PERSON_NAME]" at bounding box center [176, 105] width 54 height 8
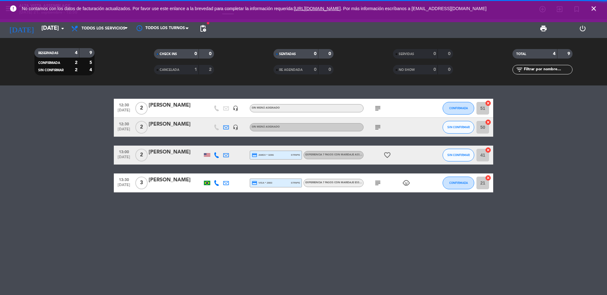
click at [593, 9] on icon "close" at bounding box center [594, 9] width 8 height 8
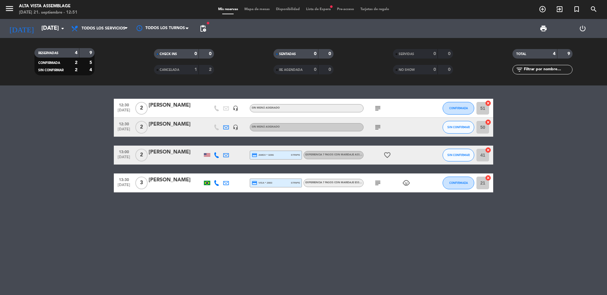
click at [262, 212] on div "12:30 [DATE] 2 [PERSON_NAME] headset_mic Sin menú asignado subject CONFIRMADA 5…" at bounding box center [303, 189] width 607 height 209
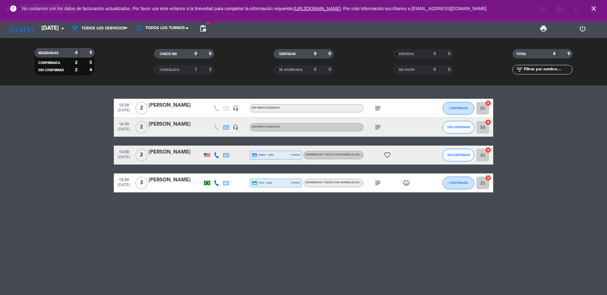
click at [378, 110] on icon "subject" at bounding box center [378, 108] width 8 height 8
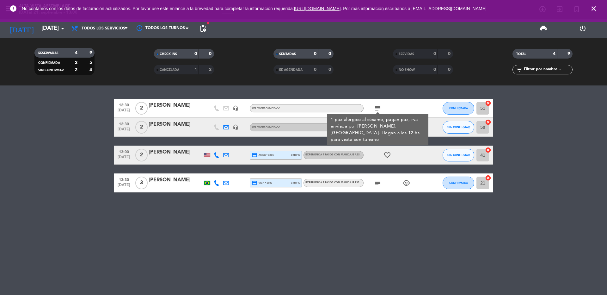
click at [12, 142] on bookings-row "12:30 [DATE] 2 [PERSON_NAME] headset_mic Sin menú asignado subject 1 pax alergi…" at bounding box center [303, 146] width 607 height 94
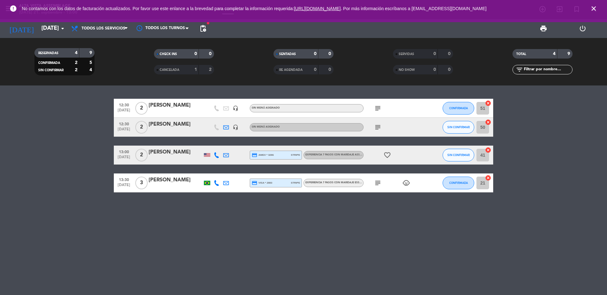
click at [377, 126] on icon "subject" at bounding box center [378, 127] width 8 height 8
click at [462, 111] on button "CONFIRMADA" at bounding box center [459, 108] width 32 height 13
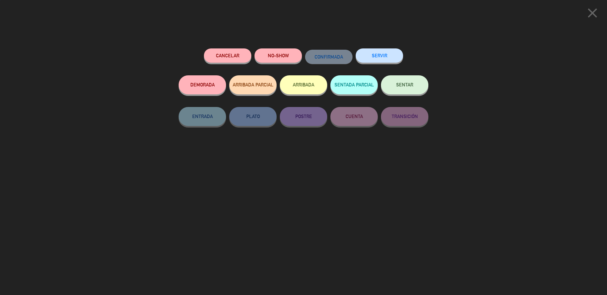
click at [419, 89] on button "SENTAR" at bounding box center [404, 84] width 47 height 19
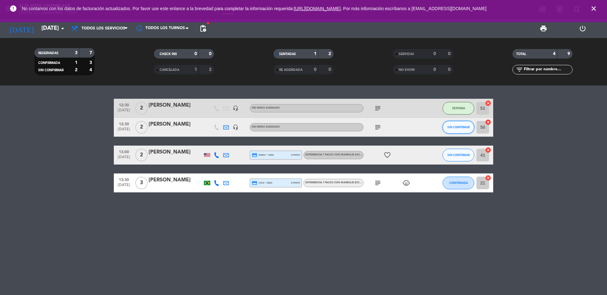
click at [450, 131] on button "SIN CONFIRMAR" at bounding box center [459, 127] width 32 height 13
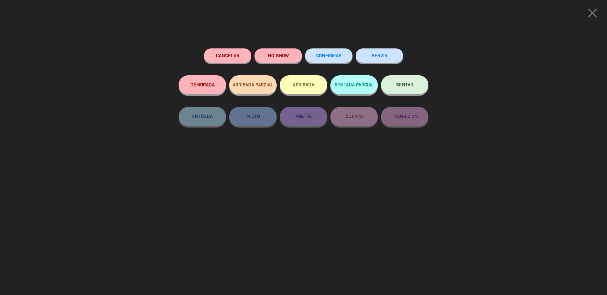
click at [400, 86] on span "SENTAR" at bounding box center [404, 84] width 17 height 5
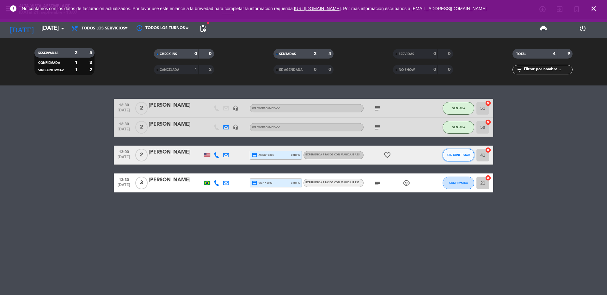
click at [455, 155] on span "SIN CONFIRMAR" at bounding box center [458, 154] width 22 height 3
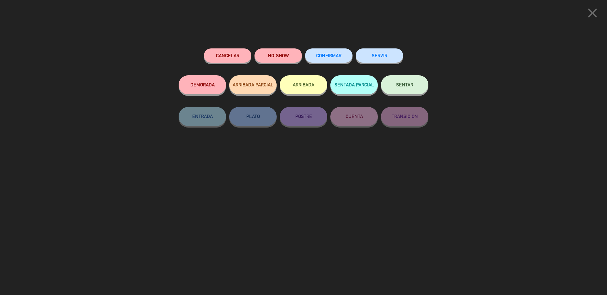
click at [404, 83] on span "SENTAR" at bounding box center [404, 84] width 17 height 5
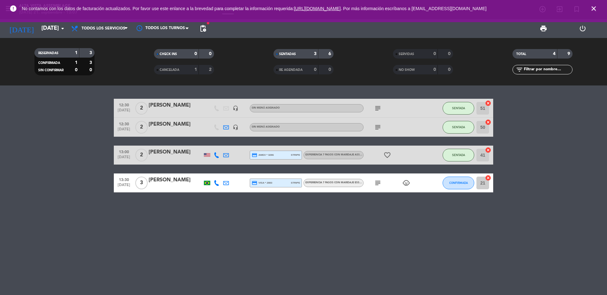
click at [168, 153] on div "[PERSON_NAME]" at bounding box center [176, 152] width 54 height 8
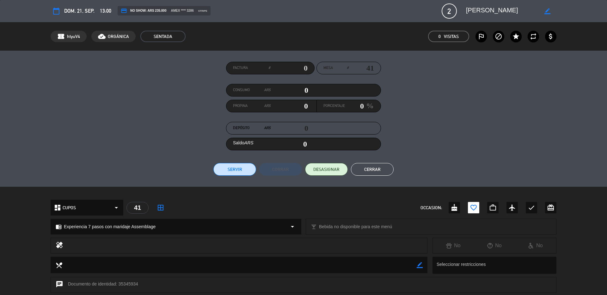
click at [374, 166] on button "Cerrar" at bounding box center [372, 169] width 43 height 13
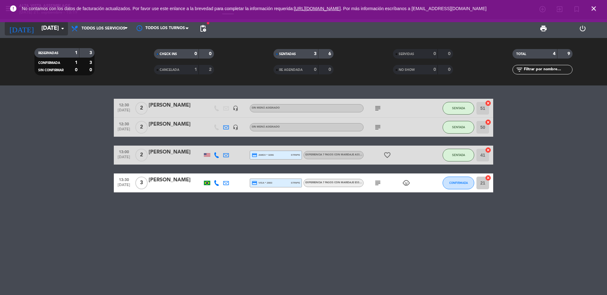
click at [63, 30] on icon "arrow_drop_down" at bounding box center [63, 29] width 8 height 8
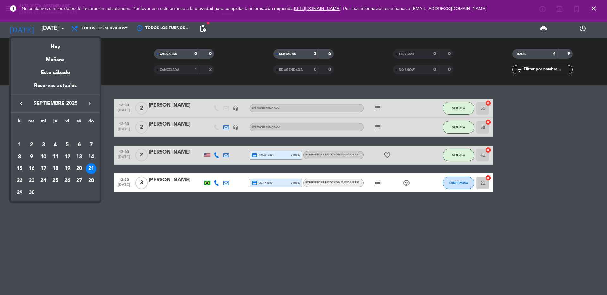
click at [87, 101] on icon "keyboard_arrow_right" at bounding box center [90, 104] width 8 height 8
click at [53, 180] on div "23" at bounding box center [55, 180] width 11 height 11
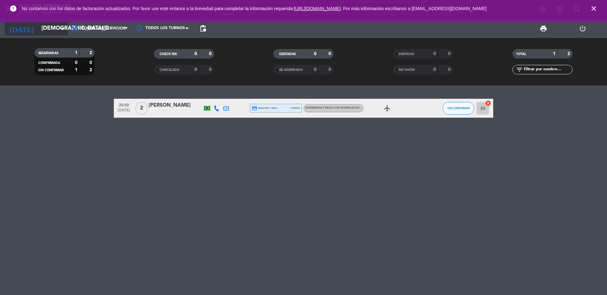
click at [63, 28] on icon "arrow_drop_down" at bounding box center [63, 29] width 8 height 8
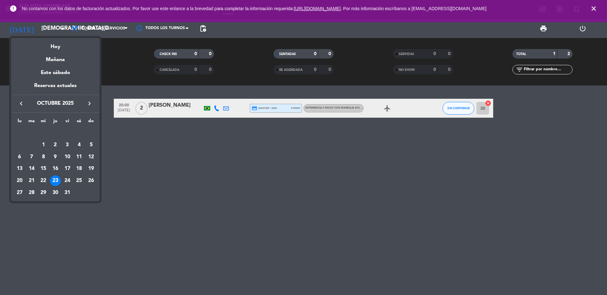
click at [90, 102] on icon "keyboard_arrow_right" at bounding box center [90, 104] width 8 height 8
click at [90, 166] on div "23" at bounding box center [91, 168] width 11 height 11
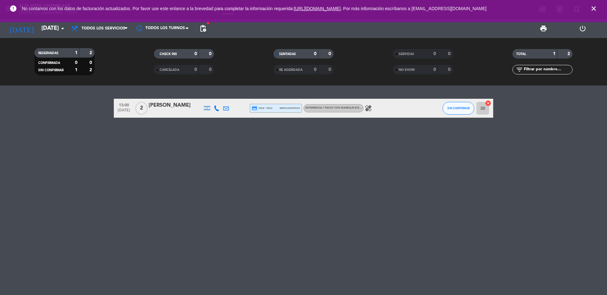
click at [596, 8] on icon "close" at bounding box center [594, 9] width 8 height 8
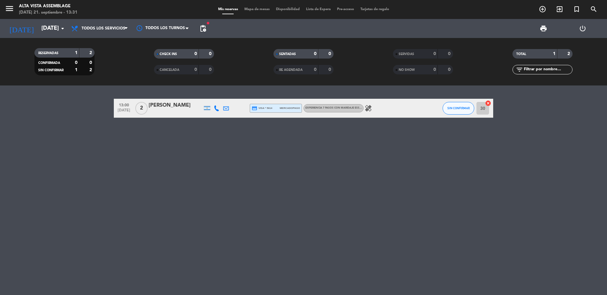
click at [53, 36] on div "[DATE] [DATE] arrow_drop_down" at bounding box center [36, 28] width 63 height 19
click at [50, 27] on input "[DATE]" at bounding box center [74, 28] width 73 height 13
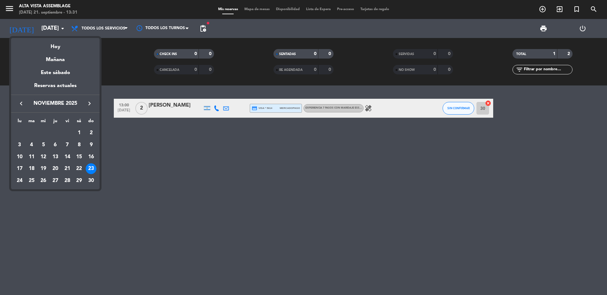
click at [11, 10] on div at bounding box center [303, 147] width 607 height 295
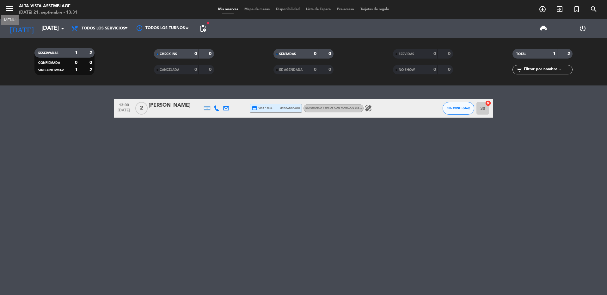
click at [11, 12] on icon "menu" at bounding box center [9, 8] width 9 height 9
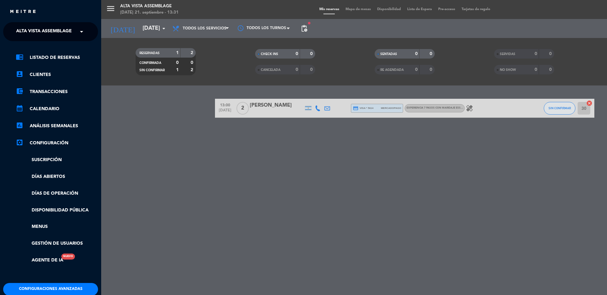
click at [83, 31] on span at bounding box center [83, 31] width 11 height 13
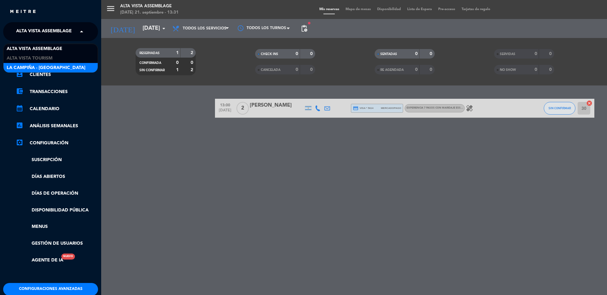
click at [41, 64] on span "La Campiña - [GEOGRAPHIC_DATA]" at bounding box center [46, 67] width 79 height 7
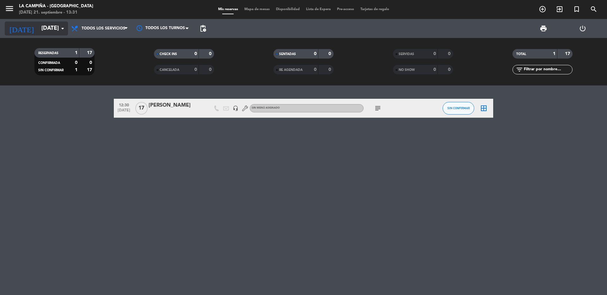
click at [56, 31] on input "[DATE]" at bounding box center [74, 28] width 73 height 13
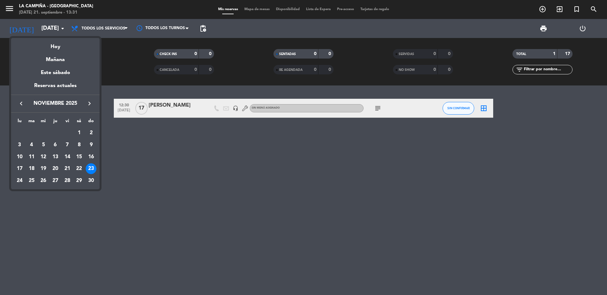
click at [23, 103] on icon "keyboard_arrow_left" at bounding box center [21, 104] width 8 height 8
click at [88, 168] on div "21" at bounding box center [91, 168] width 11 height 11
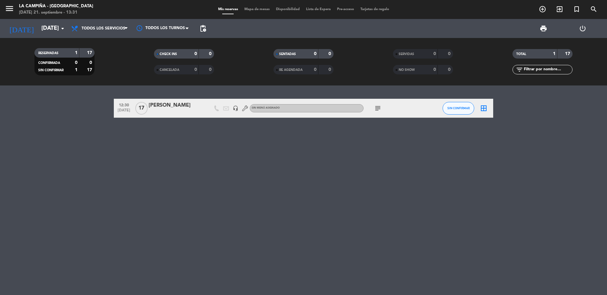
type input "[DATE]"
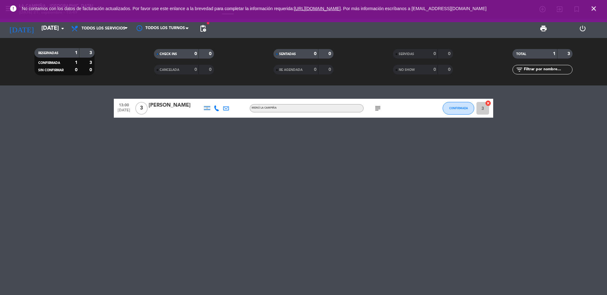
click at [590, 8] on icon "close" at bounding box center [594, 9] width 8 height 8
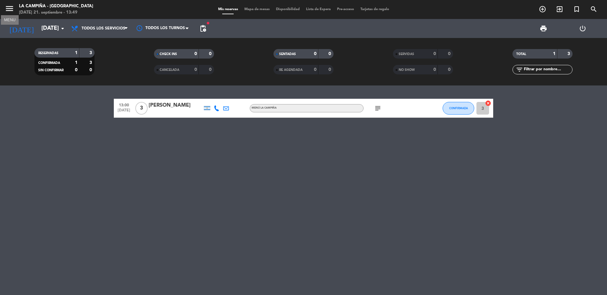
click at [9, 4] on icon "menu" at bounding box center [9, 8] width 9 height 9
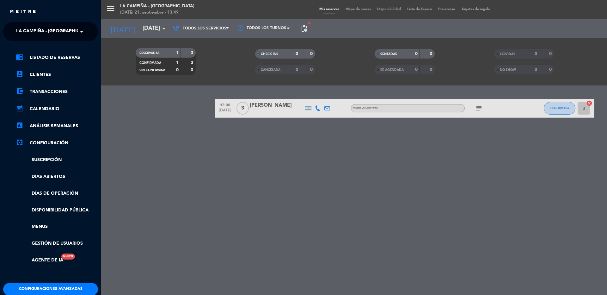
click at [66, 28] on span "La Campiña - [GEOGRAPHIC_DATA]" at bounding box center [55, 31] width 79 height 13
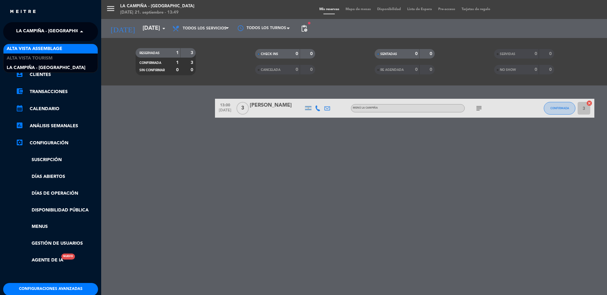
click at [41, 47] on span "Alta Vista Assemblage" at bounding box center [35, 48] width 56 height 7
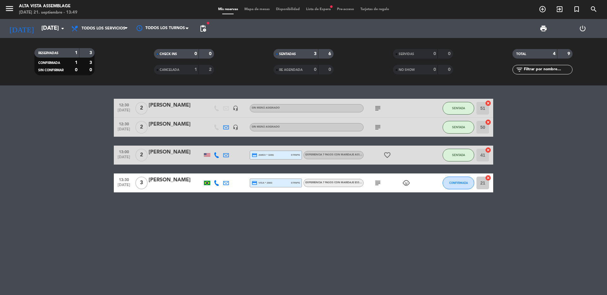
click at [380, 183] on icon "subject" at bounding box center [378, 183] width 8 height 8
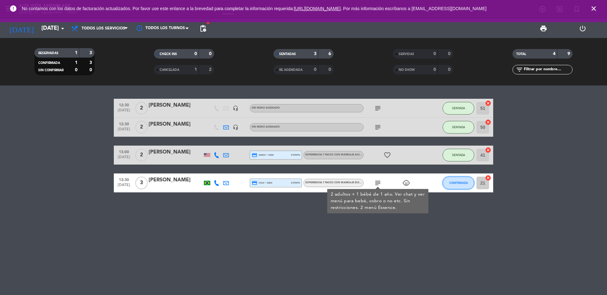
click at [457, 183] on span "CONFIRMADA" at bounding box center [458, 182] width 19 height 3
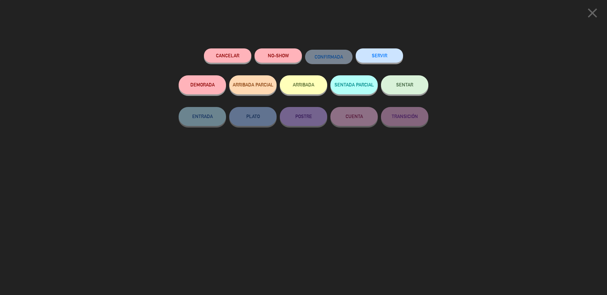
click at [400, 89] on button "SENTAR" at bounding box center [404, 84] width 47 height 19
